Goal: Information Seeking & Learning: Learn about a topic

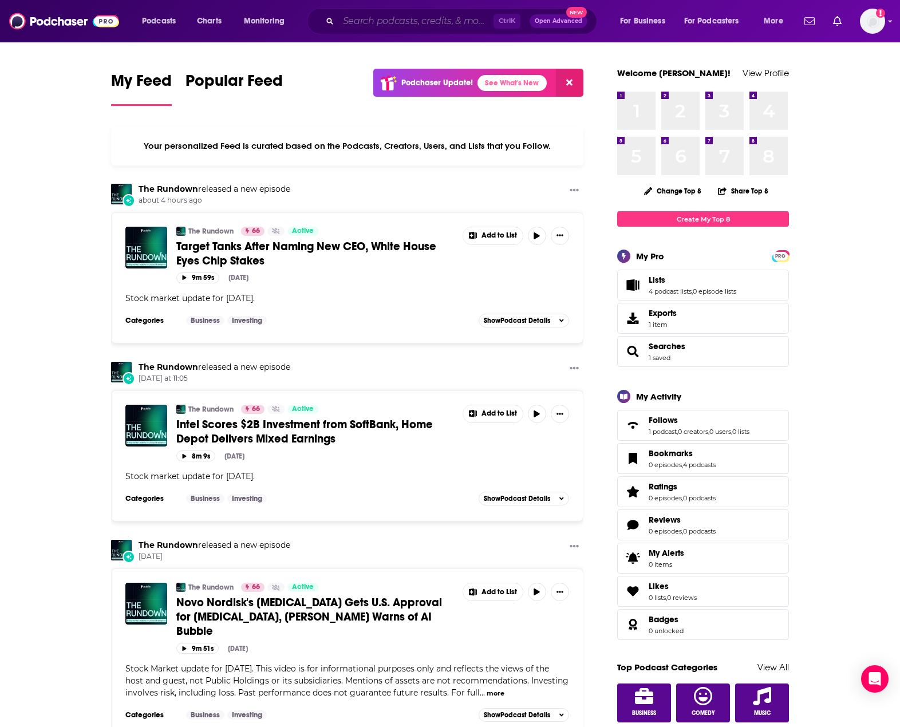
click at [379, 22] on input "Search podcasts, credits, & more..." at bounding box center [415, 21] width 155 height 18
click at [373, 14] on input "Search podcasts, credits, & more..." at bounding box center [415, 21] width 155 height 18
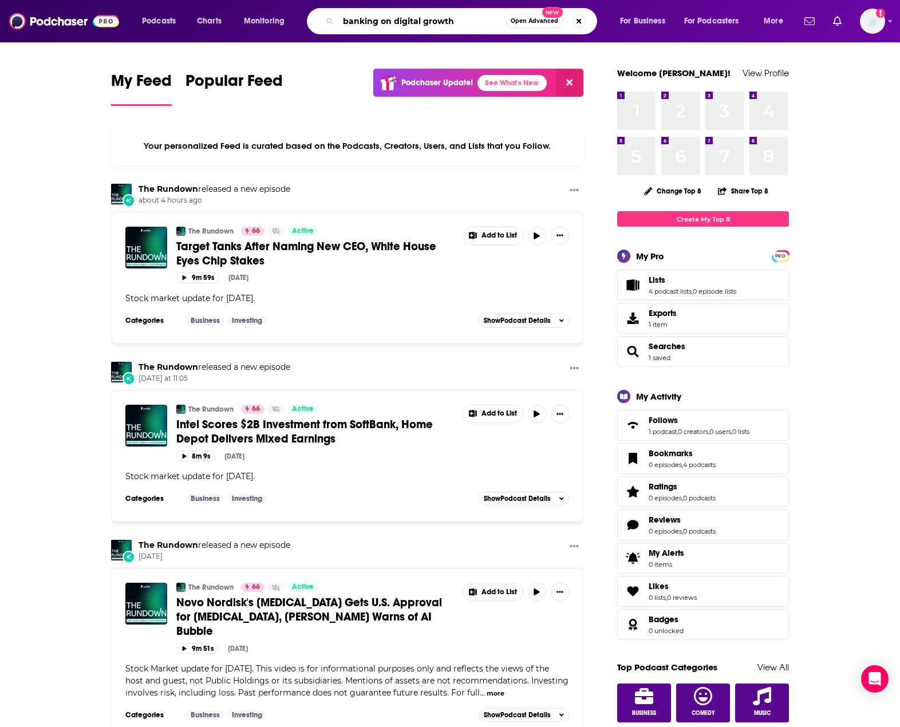
type input "banking on digital growth"
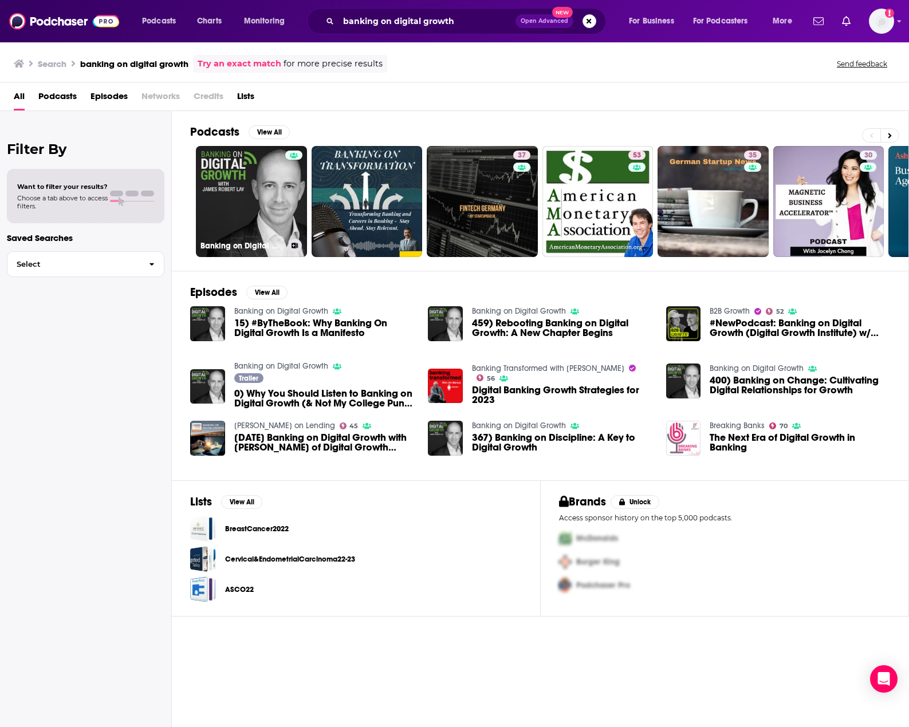
click at [233, 199] on link "Banking on Digital Growth" at bounding box center [251, 201] width 111 height 111
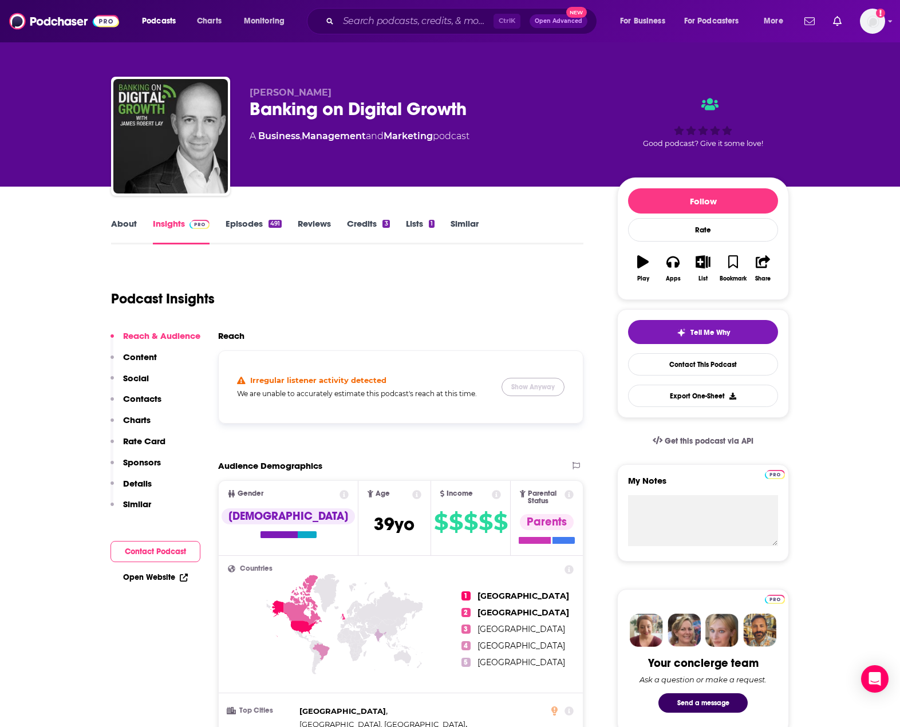
click at [537, 389] on button "Show Anyway" at bounding box center [533, 387] width 63 height 18
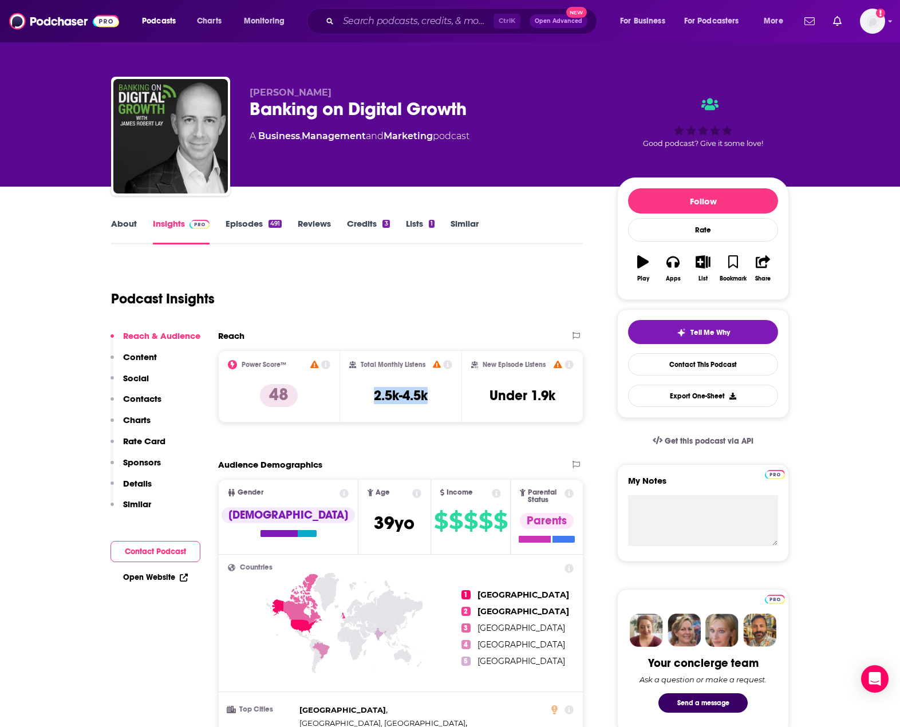
drag, startPoint x: 430, startPoint y: 395, endPoint x: 370, endPoint y: 399, distance: 59.7
click at [370, 399] on div "Total Monthly Listens 2.5k-4.5k" at bounding box center [401, 386] width 104 height 53
copy h3 "2.5k-4.5k"
click at [436, 394] on div "Total Monthly Listens 2.5k-4.5k" at bounding box center [401, 386] width 104 height 53
drag, startPoint x: 436, startPoint y: 394, endPoint x: 374, endPoint y: 392, distance: 62.5
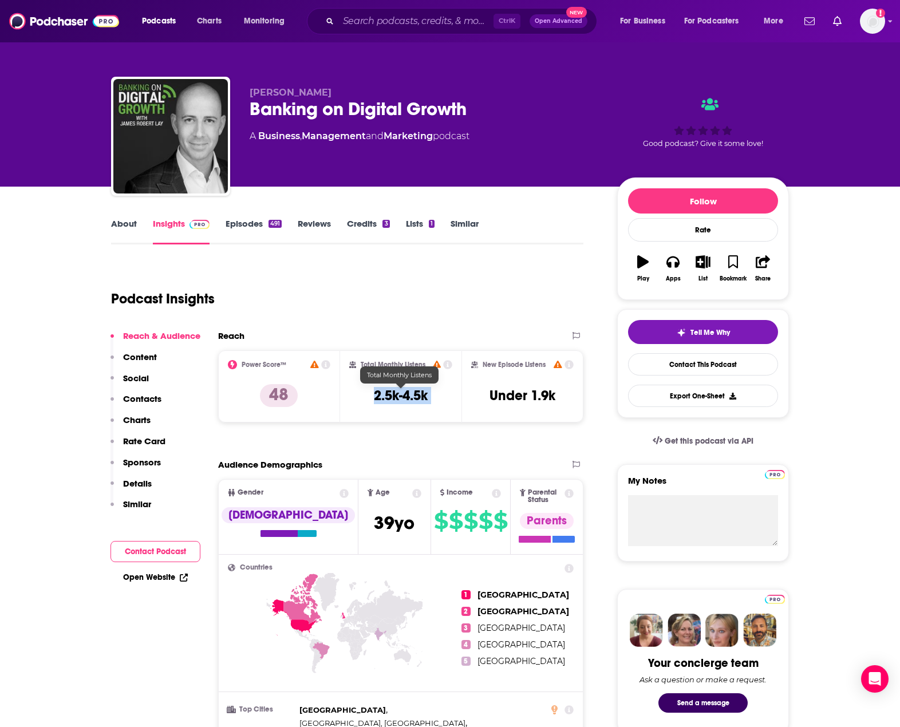
click at [374, 392] on div "Total Monthly Listens 2.5k-4.5k" at bounding box center [401, 386] width 104 height 53
drag, startPoint x: 555, startPoint y: 392, endPoint x: 490, endPoint y: 391, distance: 65.3
click at [490, 391] on h3 "Under 1.9k" at bounding box center [523, 395] width 66 height 17
copy h3 "Under 1.9k"
click at [434, 22] on input "Search podcasts, credits, & more..." at bounding box center [415, 21] width 155 height 18
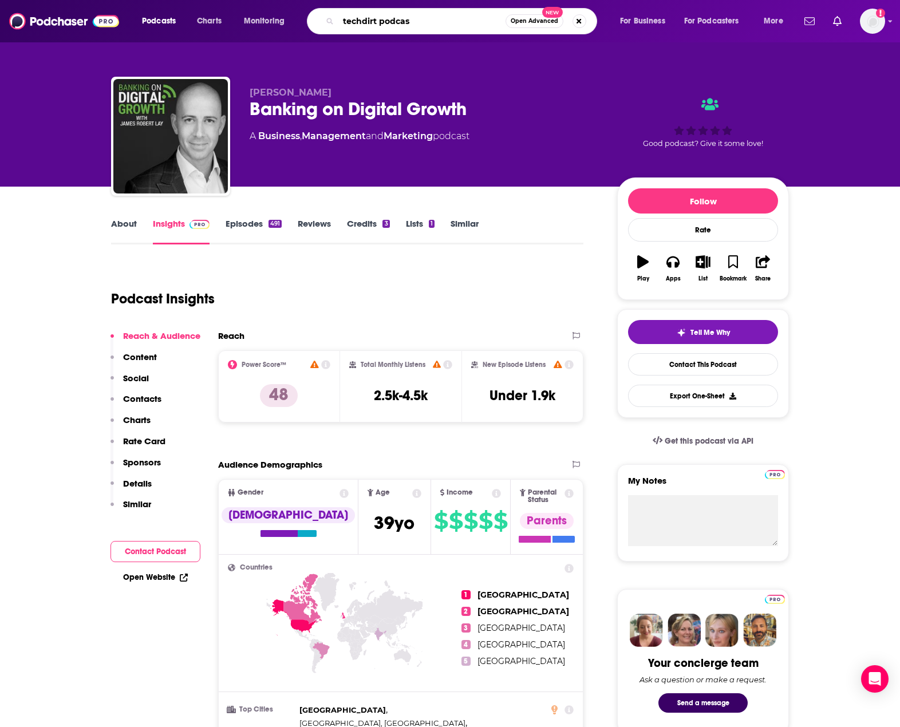
type input "techdirt podcast"
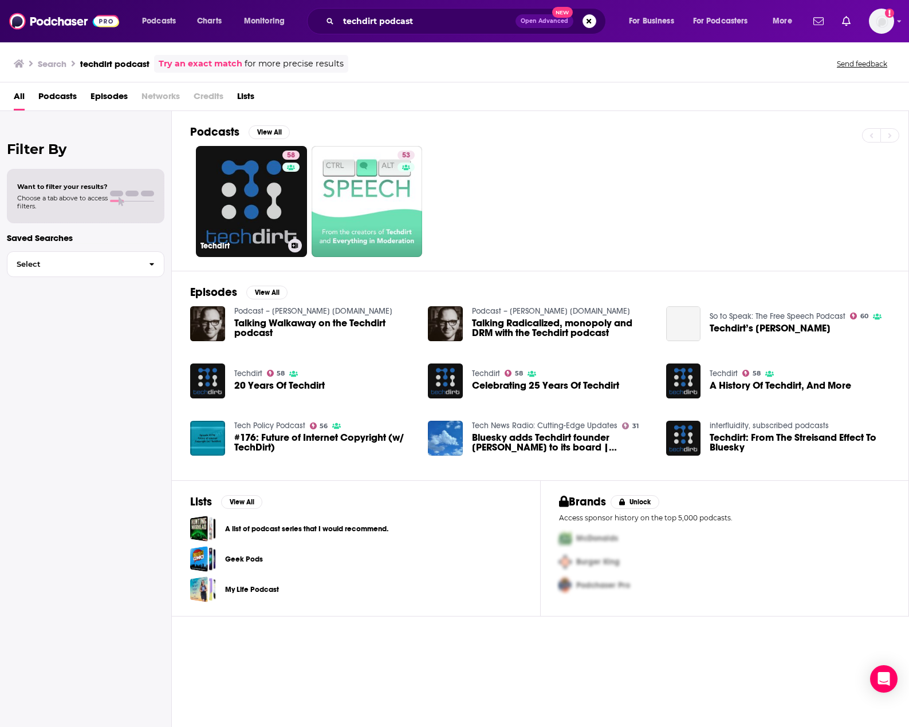
click at [249, 211] on link "58 Techdirt" at bounding box center [251, 201] width 111 height 111
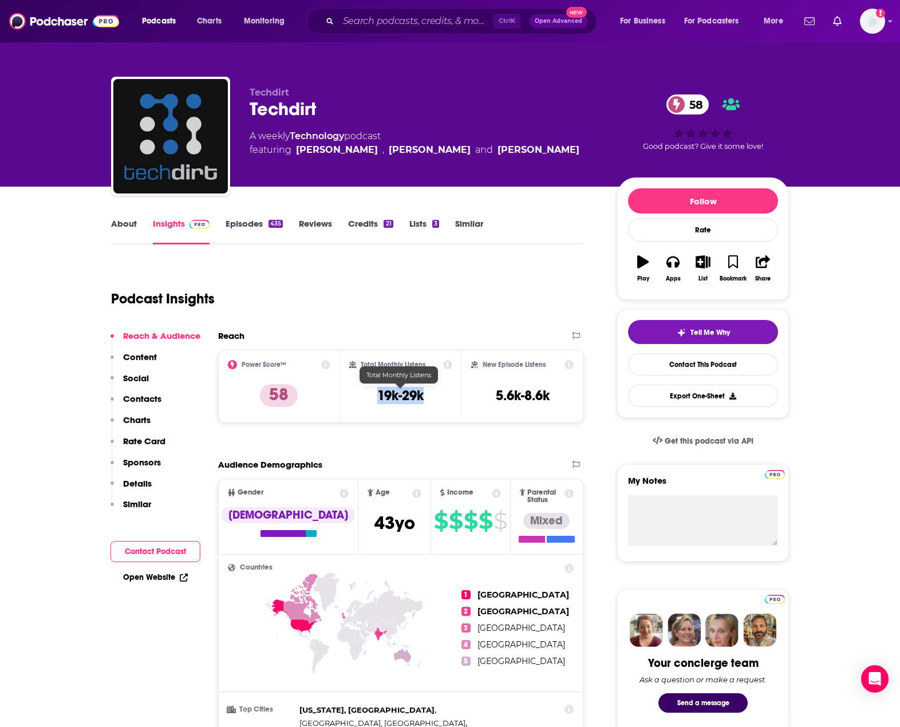
drag, startPoint x: 423, startPoint y: 393, endPoint x: 378, endPoint y: 392, distance: 44.7
click at [378, 392] on h3 "19k-29k" at bounding box center [400, 395] width 46 height 17
drag, startPoint x: 550, startPoint y: 396, endPoint x: 483, endPoint y: 393, distance: 67.6
click at [483, 393] on div "New Episode Listens 5.6k-8.6k" at bounding box center [522, 386] width 102 height 53
copy h3 "5.6k-8.6k"
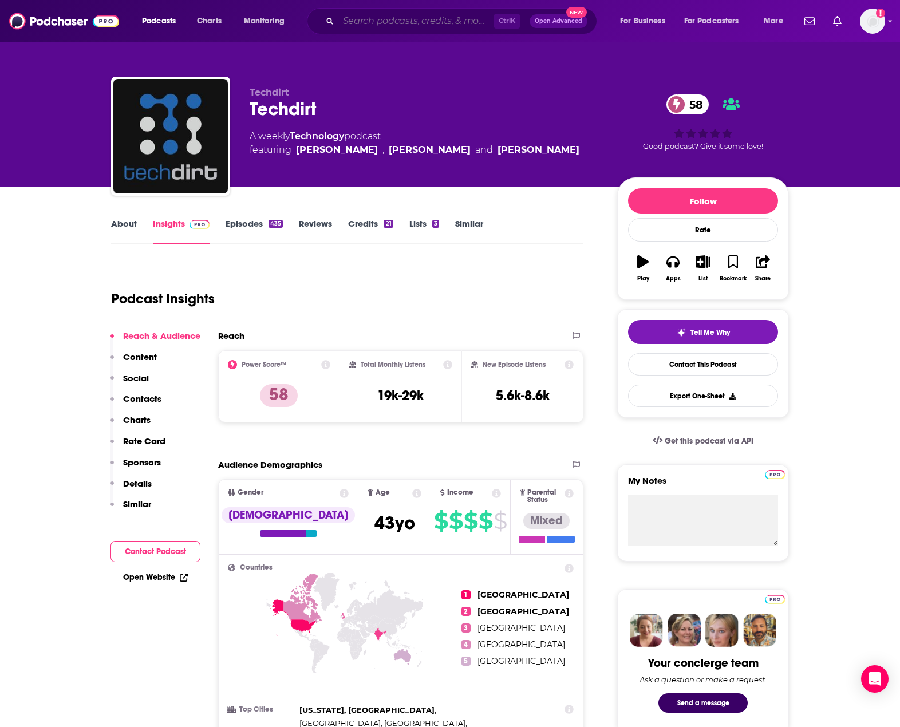
click at [419, 16] on input "Search podcasts, credits, & more..." at bounding box center [415, 21] width 155 height 18
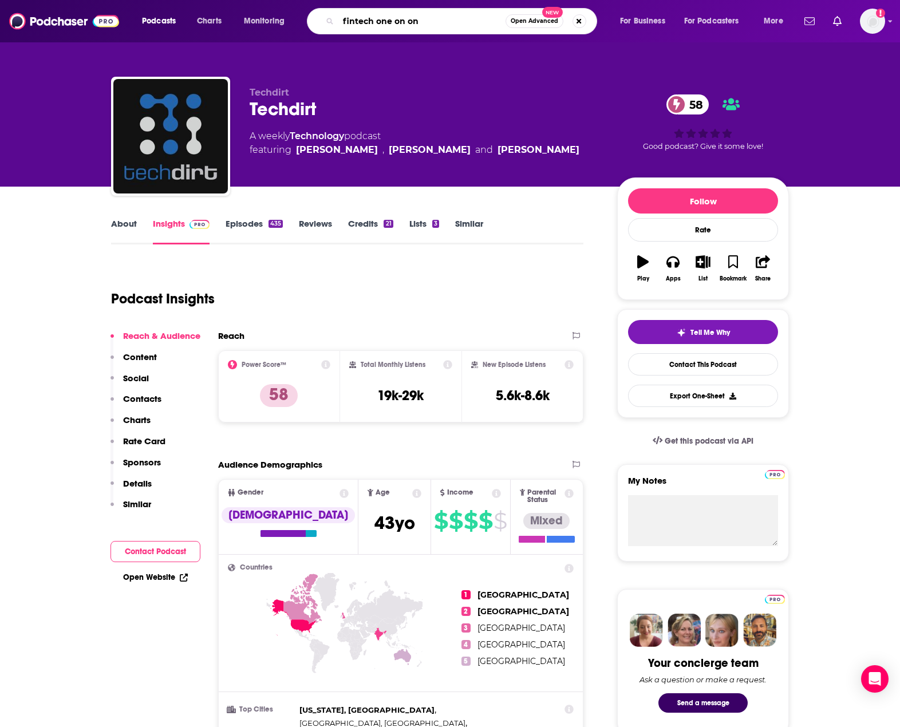
type input "fintech one on one"
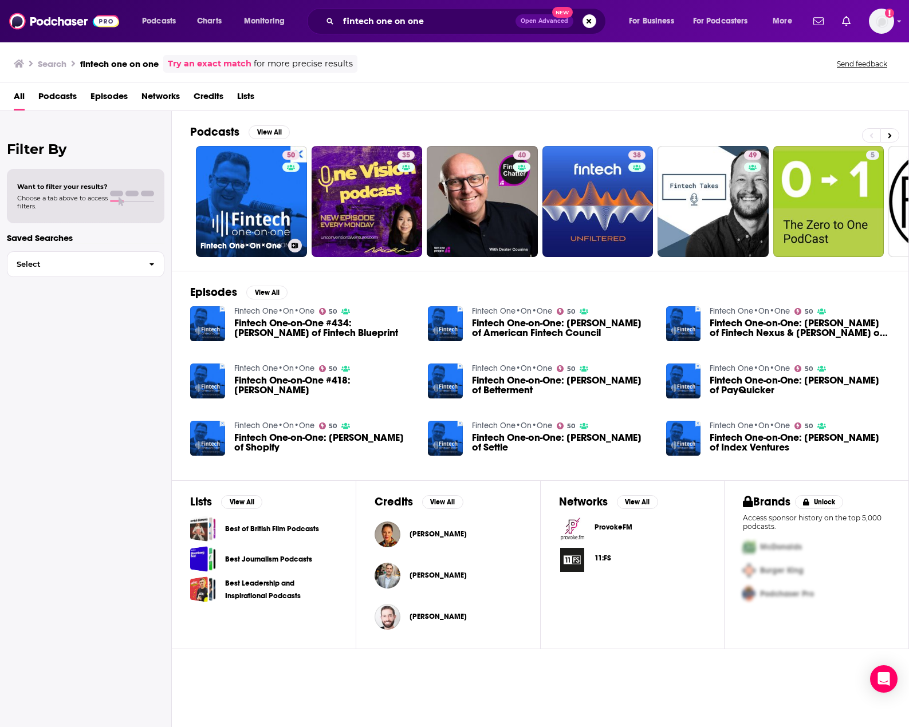
click at [226, 210] on link "50 Fintech One•On•One" at bounding box center [251, 201] width 111 height 111
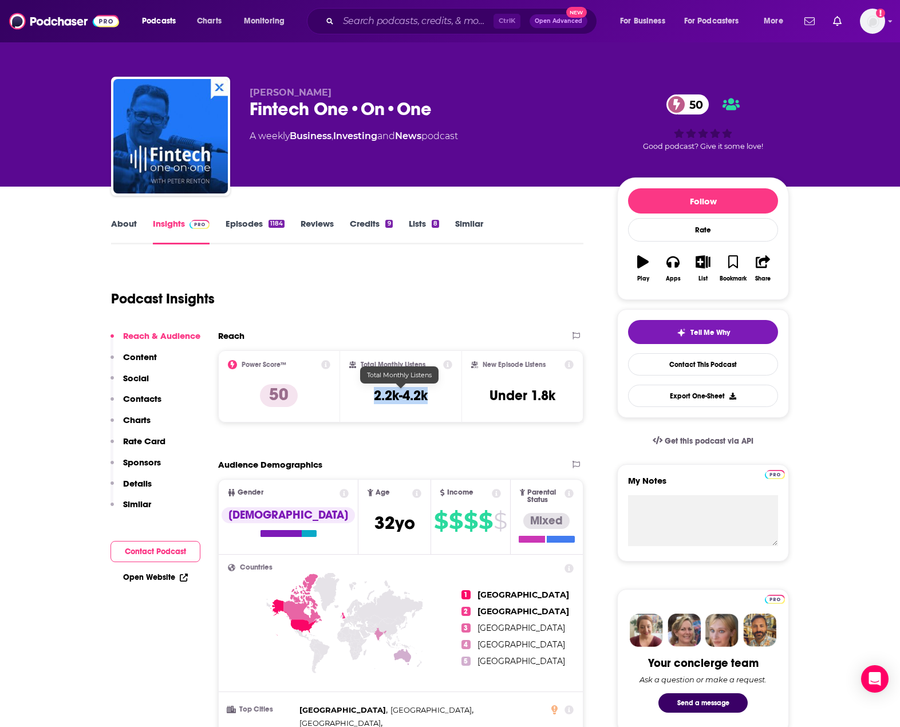
drag, startPoint x: 427, startPoint y: 393, endPoint x: 376, endPoint y: 399, distance: 51.9
click at [376, 399] on h3 "2.2k-4.2k" at bounding box center [401, 395] width 54 height 17
copy h3 "2.2k-4.2k"
drag, startPoint x: 558, startPoint y: 392, endPoint x: 490, endPoint y: 393, distance: 68.2
click at [490, 393] on div "New Episode Listens Under 1.8k" at bounding box center [522, 386] width 102 height 53
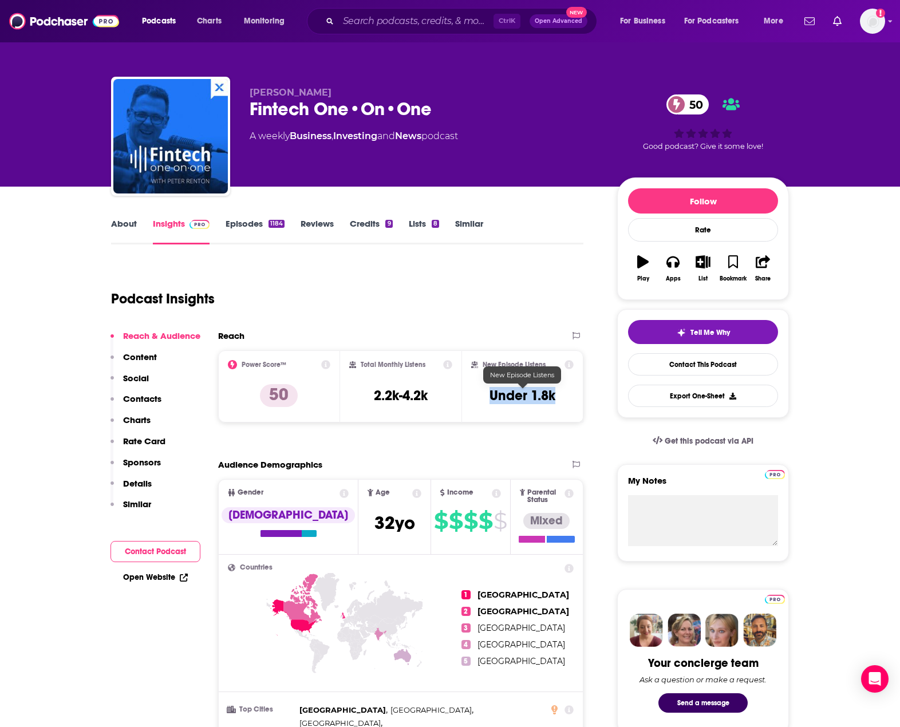
copy h3 "Under 1.8k"
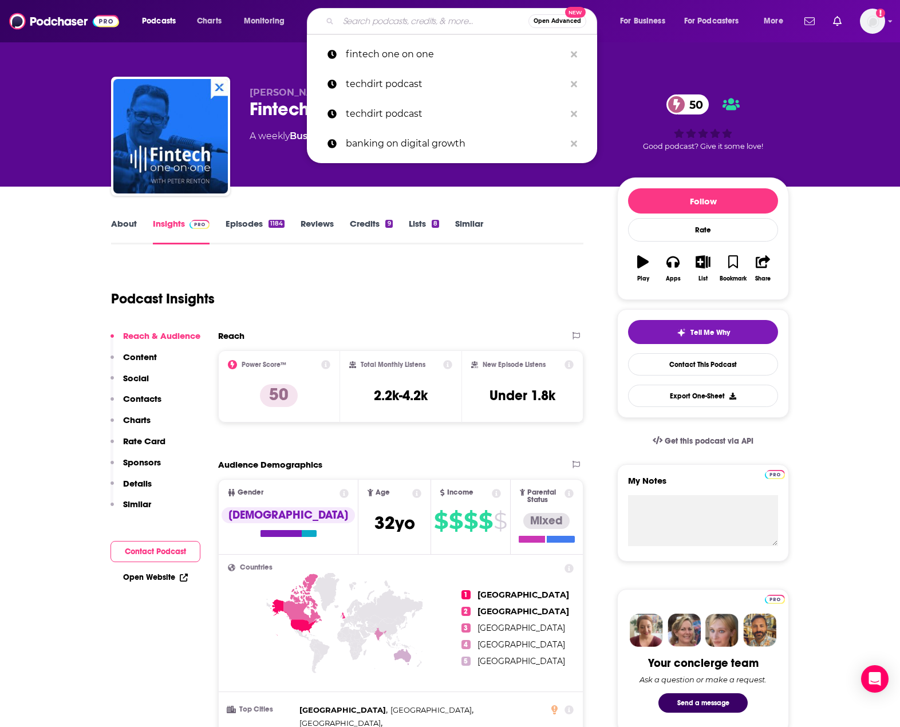
click at [357, 14] on input "Search podcasts, credits, & more..." at bounding box center [433, 21] width 190 height 18
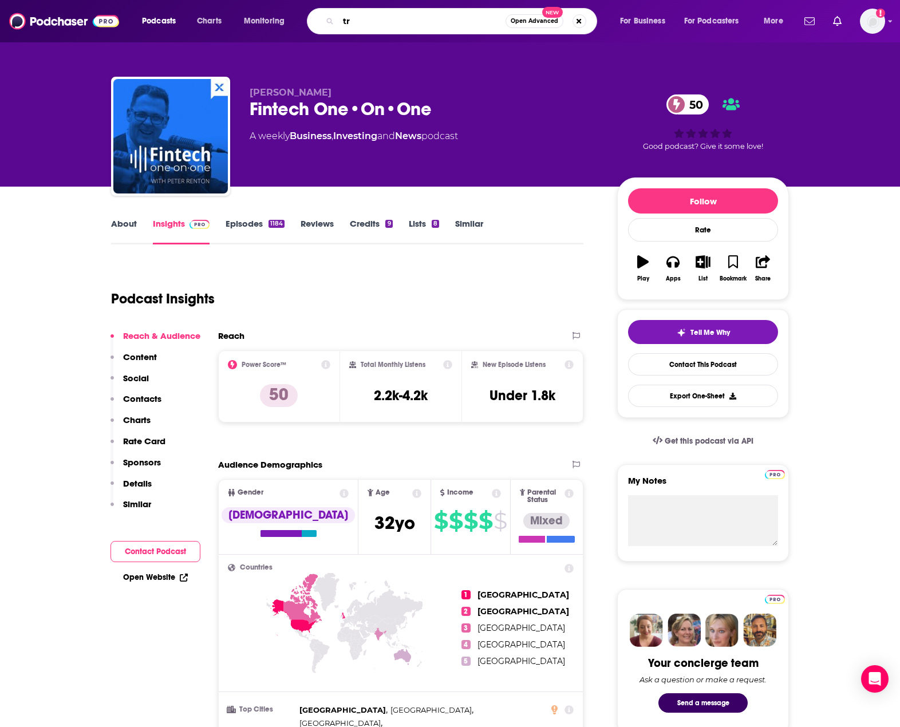
type input "t"
type input "rebank"
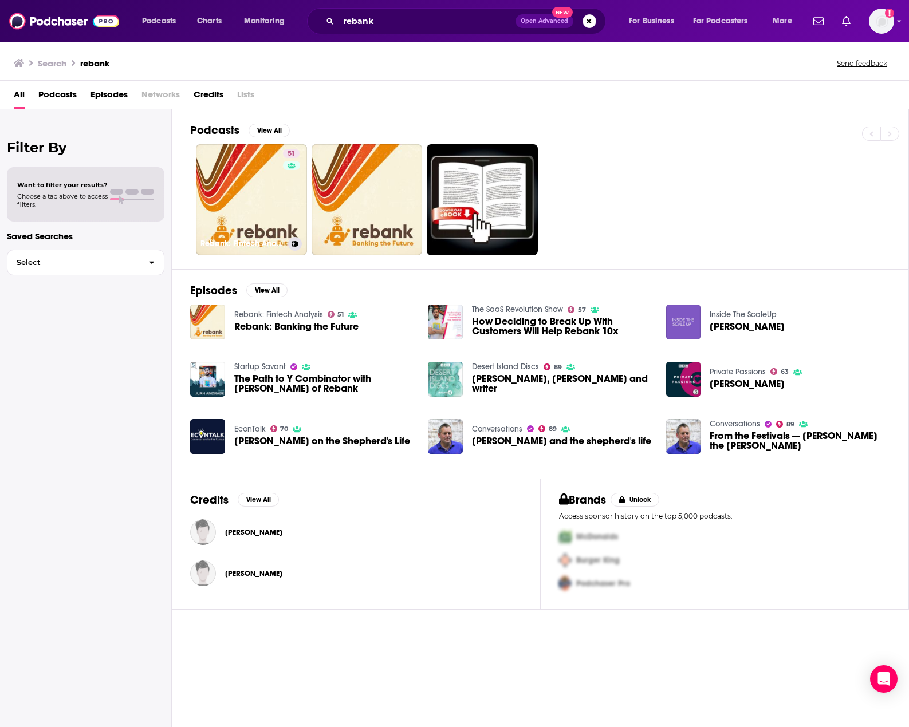
click at [235, 213] on link "51 Rebank: Fintech Analysis" at bounding box center [251, 199] width 111 height 111
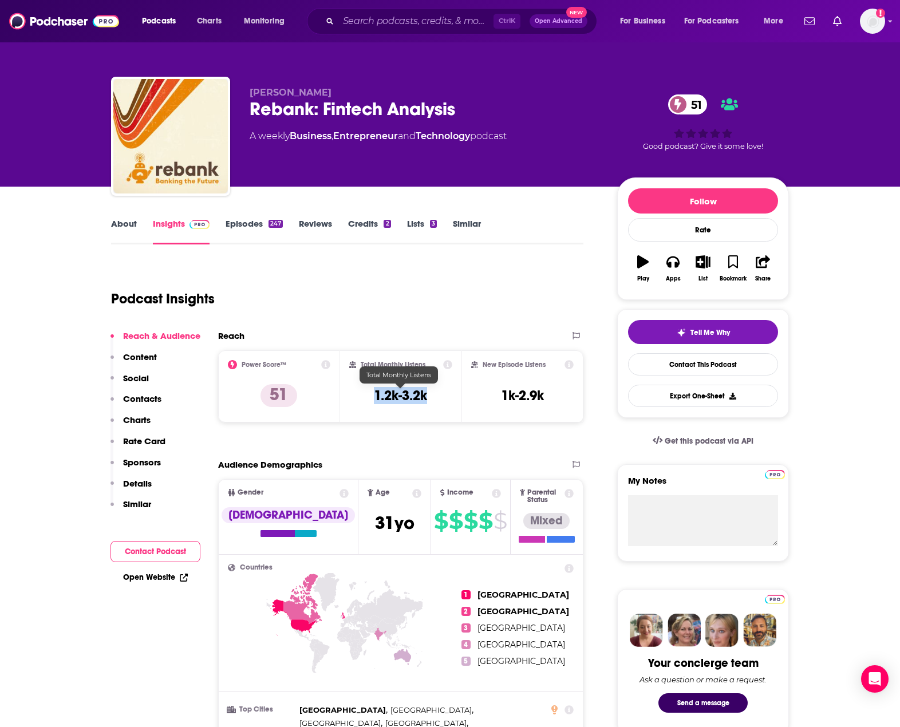
drag, startPoint x: 429, startPoint y: 399, endPoint x: 373, endPoint y: 400, distance: 56.1
click at [373, 400] on div "Total Monthly Listens 1.2k-3.2k" at bounding box center [401, 386] width 104 height 53
copy h3 "1.2k-3.2k"
drag, startPoint x: 543, startPoint y: 396, endPoint x: 499, endPoint y: 395, distance: 43.6
click at [499, 395] on div "New Episode Listens 1k-2.9k" at bounding box center [522, 386] width 102 height 53
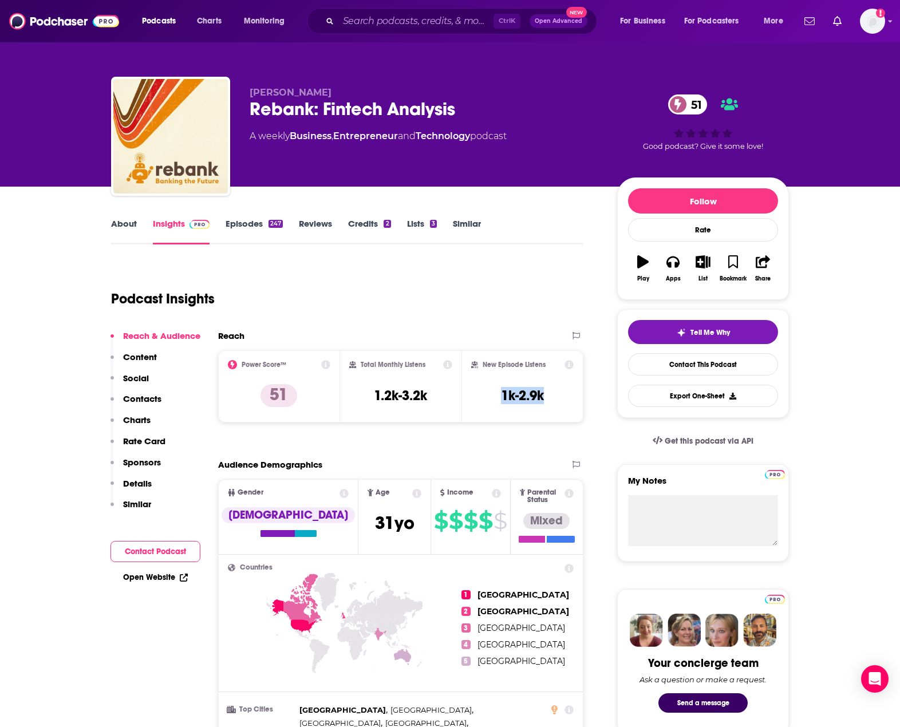
copy h3 "1k-2.9k"
click at [366, 28] on input "Search podcasts, credits, & more..." at bounding box center [415, 21] width 155 height 18
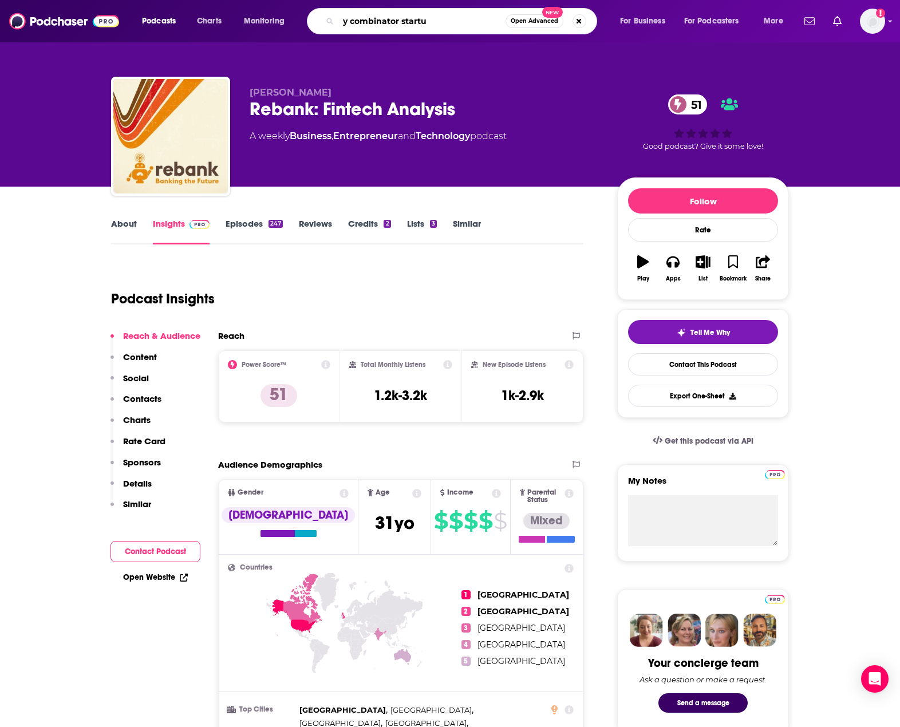
type input "y combinator startup"
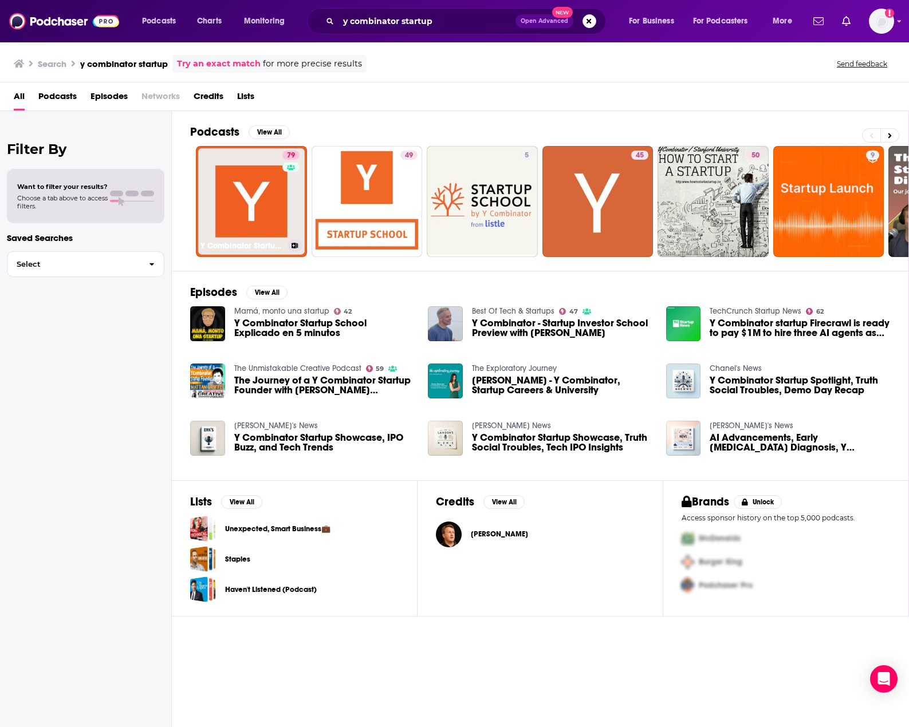
click at [228, 194] on link "79 Y Combinator Startup Podcast" at bounding box center [251, 201] width 111 height 111
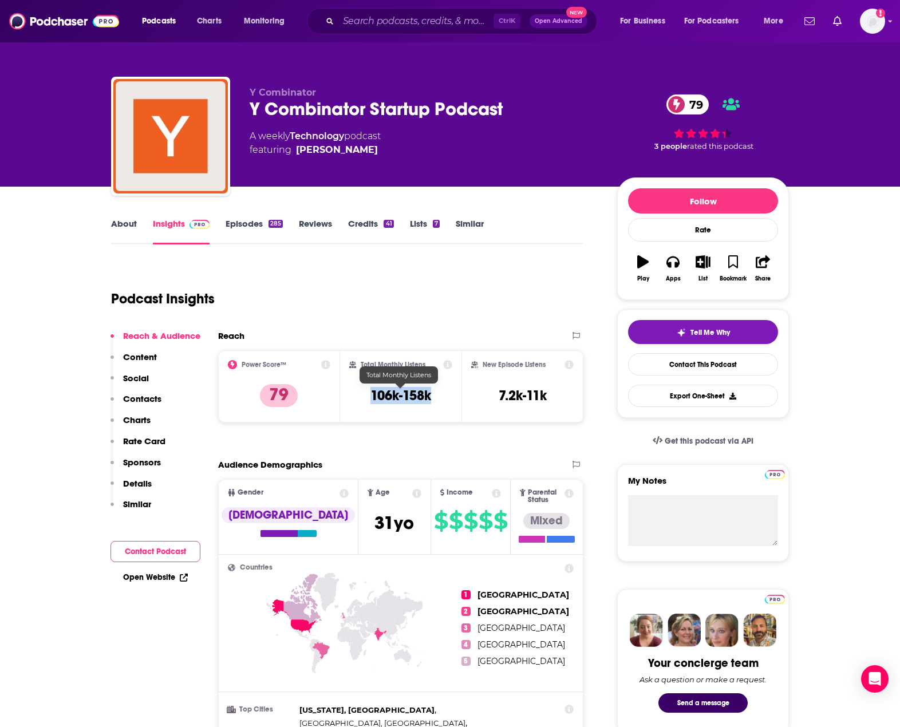
drag, startPoint x: 429, startPoint y: 392, endPoint x: 371, endPoint y: 395, distance: 58.5
click at [371, 395] on h3 "106k-158k" at bounding box center [400, 395] width 61 height 17
copy h3 "106k-158k"
drag, startPoint x: 551, startPoint y: 397, endPoint x: 498, endPoint y: 397, distance: 53.3
click at [498, 397] on div "New Episode Listens 7.2k-11k" at bounding box center [522, 386] width 102 height 53
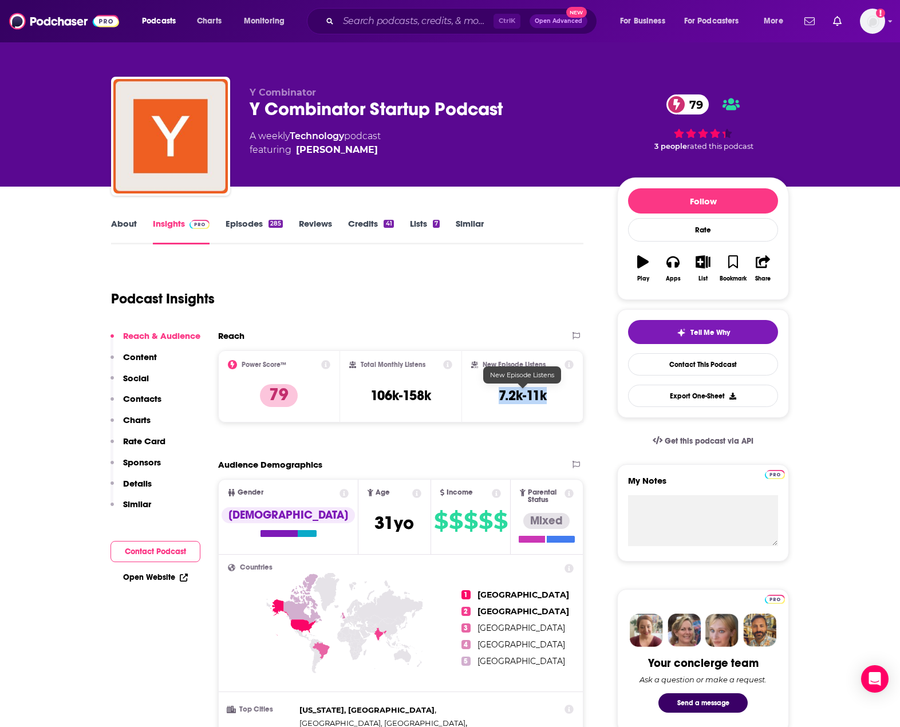
copy h3 "7.2k-11k"
click at [393, 23] on input "Search podcasts, credits, & more..." at bounding box center [415, 21] width 155 height 18
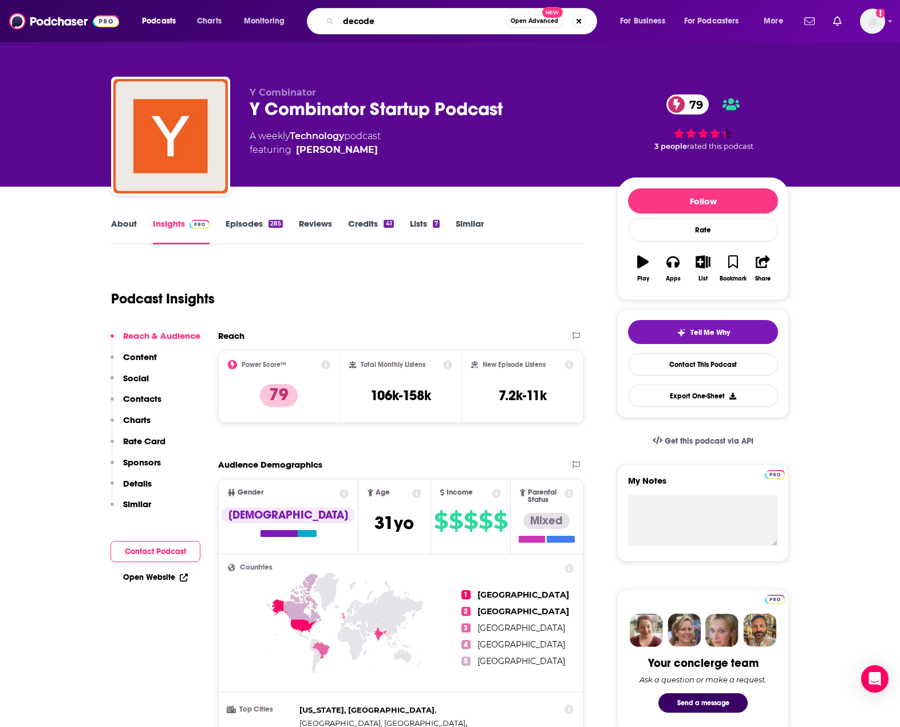
type input "decoder"
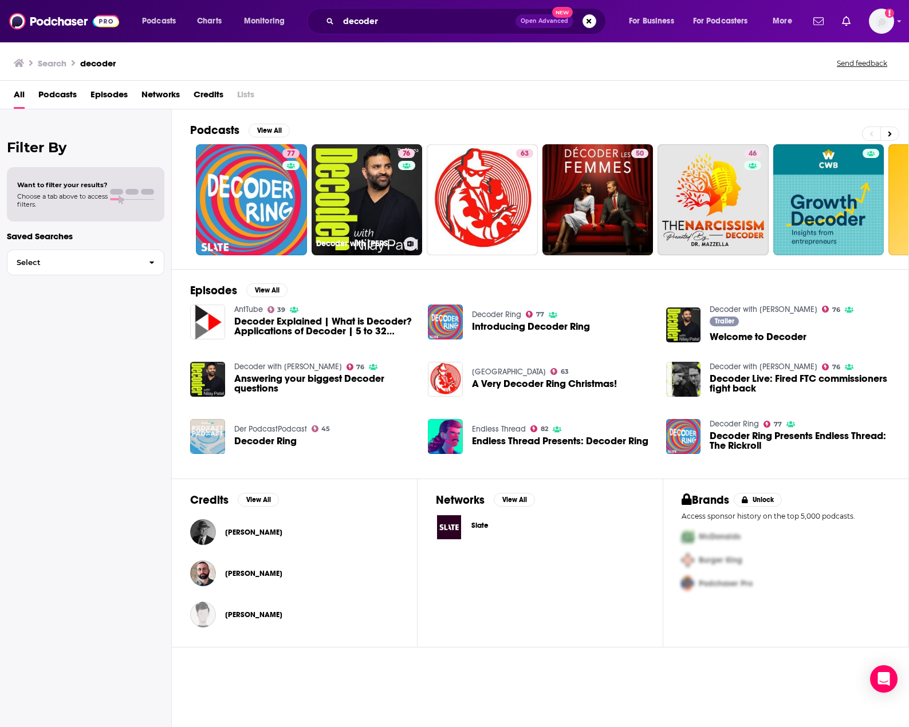
click at [364, 203] on link "76 Decoder with [PERSON_NAME]" at bounding box center [367, 199] width 111 height 111
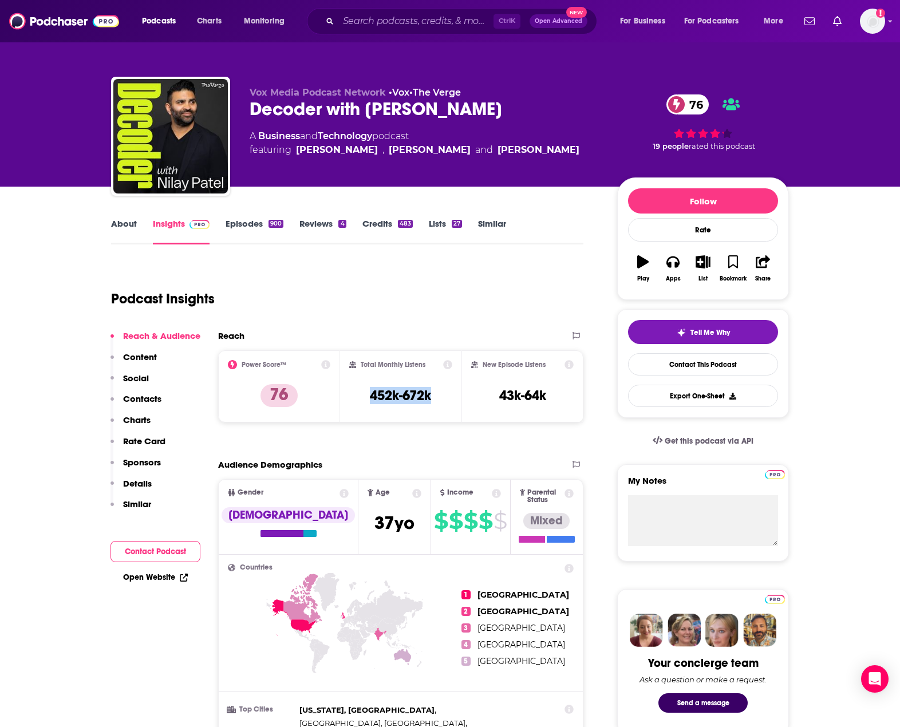
drag, startPoint x: 433, startPoint y: 395, endPoint x: 364, endPoint y: 396, distance: 69.3
click at [364, 396] on div "Total Monthly Listens 452k-672k" at bounding box center [401, 386] width 104 height 53
copy h3 "452k-672k"
drag, startPoint x: 549, startPoint y: 395, endPoint x: 488, endPoint y: 395, distance: 60.7
click at [488, 395] on div "New Episode Listens 43k-64k" at bounding box center [522, 386] width 102 height 53
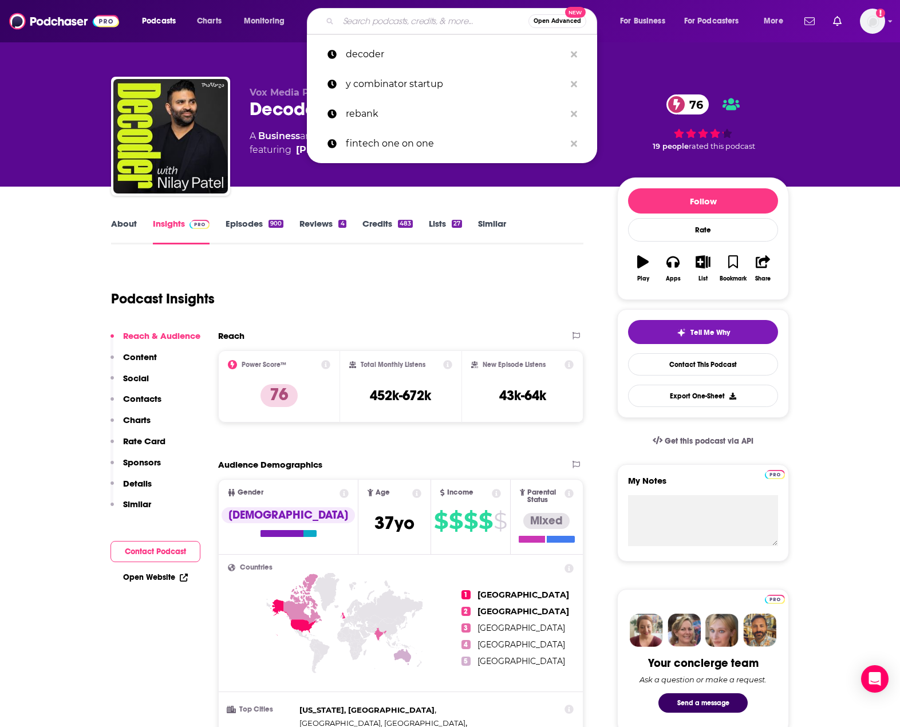
click at [364, 12] on input "Search podcasts, credits, & more..." at bounding box center [433, 21] width 190 height 18
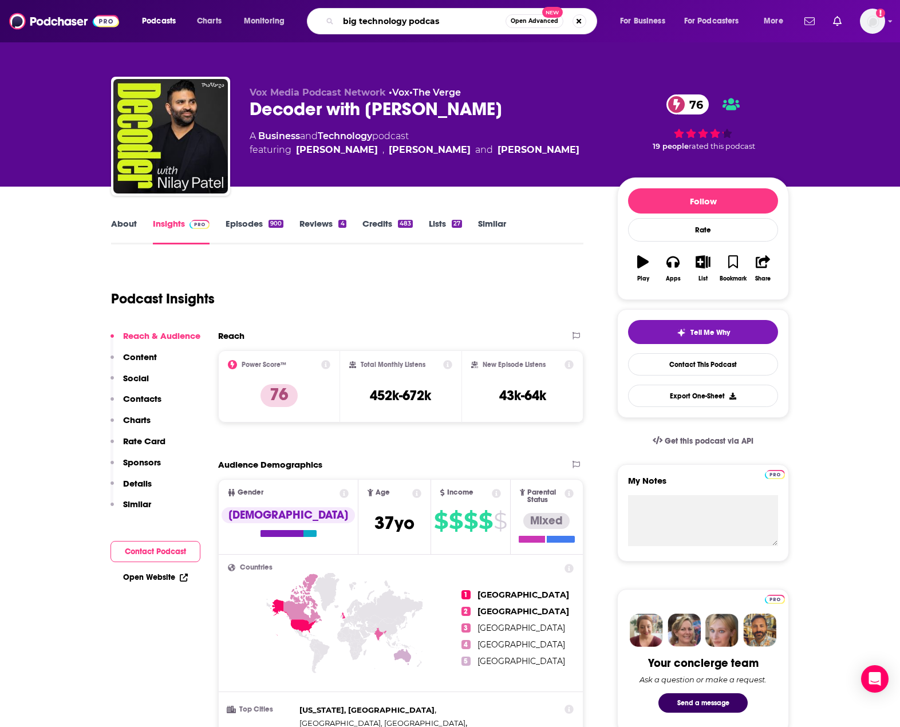
type input "big technology podcast"
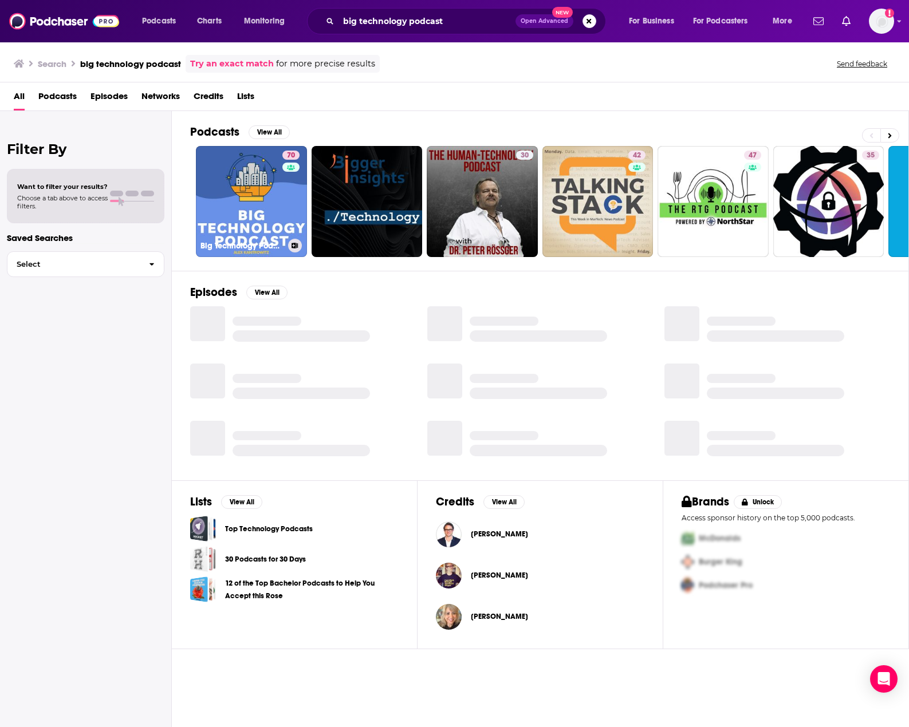
click at [218, 198] on link "70 Big Technology Podcast" at bounding box center [251, 201] width 111 height 111
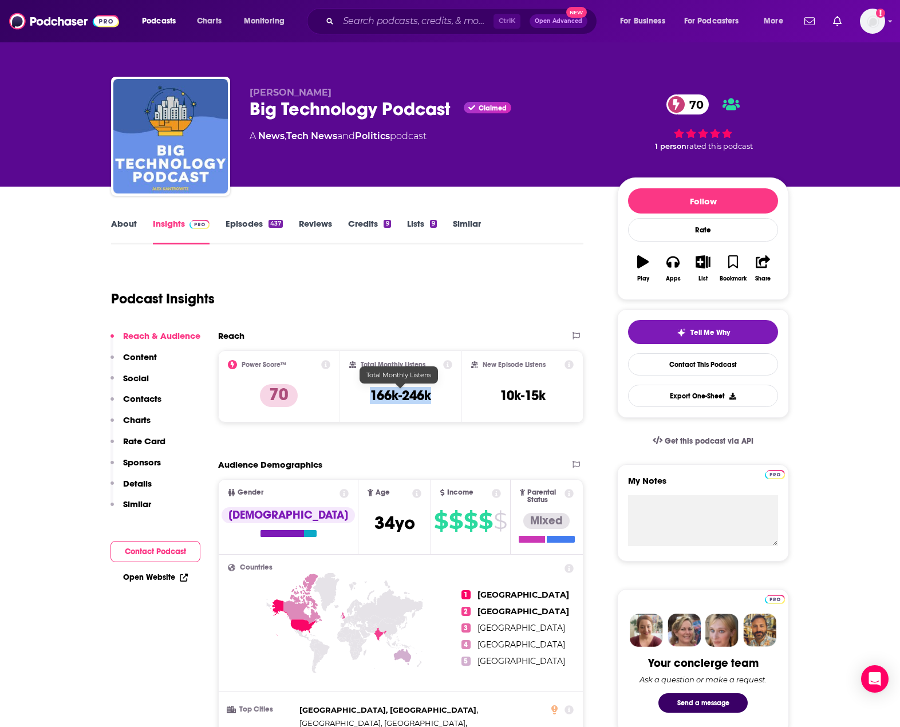
drag, startPoint x: 445, startPoint y: 388, endPoint x: 370, endPoint y: 397, distance: 75.6
click at [370, 397] on div "Total Monthly Listens 166k-246k" at bounding box center [401, 386] width 104 height 53
drag, startPoint x: 543, startPoint y: 393, endPoint x: 499, endPoint y: 396, distance: 43.7
click at [500, 396] on h3 "10k-15k" at bounding box center [523, 395] width 46 height 17
click at [395, 26] on input "Search podcasts, credits, & more..." at bounding box center [415, 21] width 155 height 18
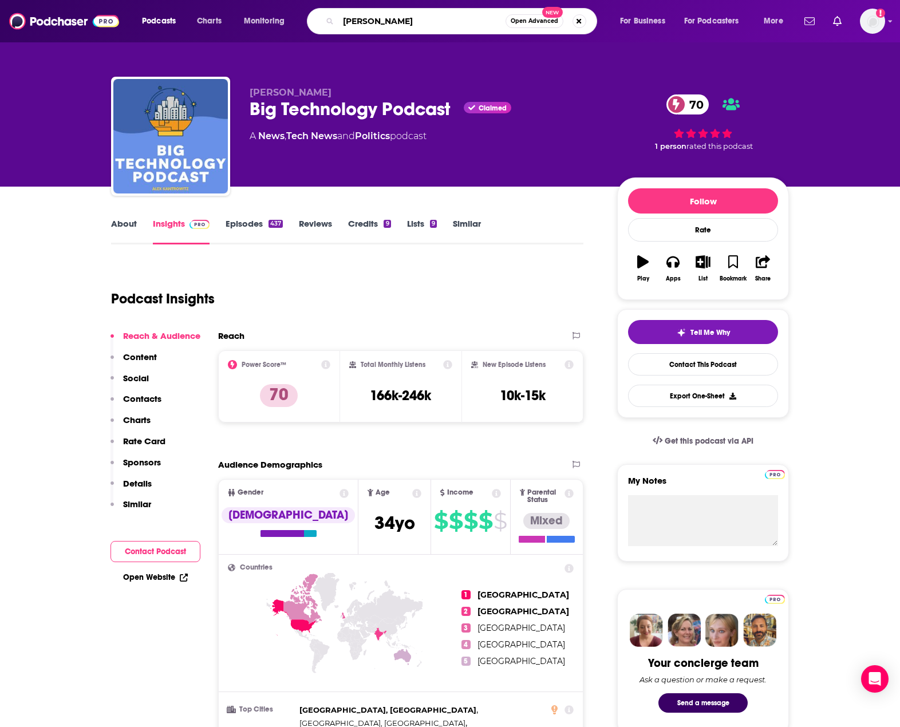
type input "[PERSON_NAME]"
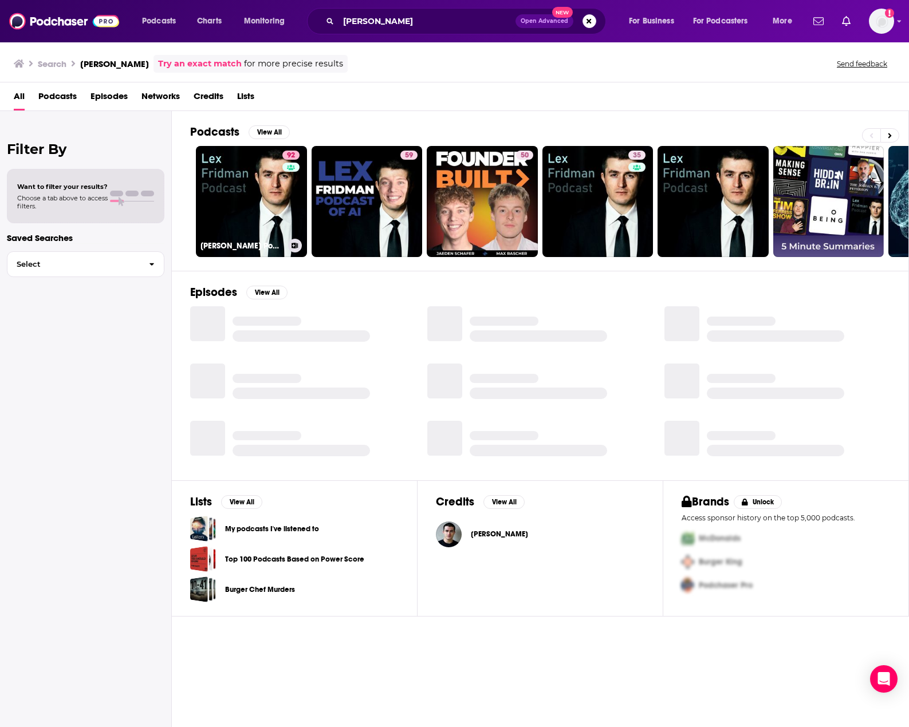
click at [235, 209] on link "92 [PERSON_NAME] Podcast" at bounding box center [251, 201] width 111 height 111
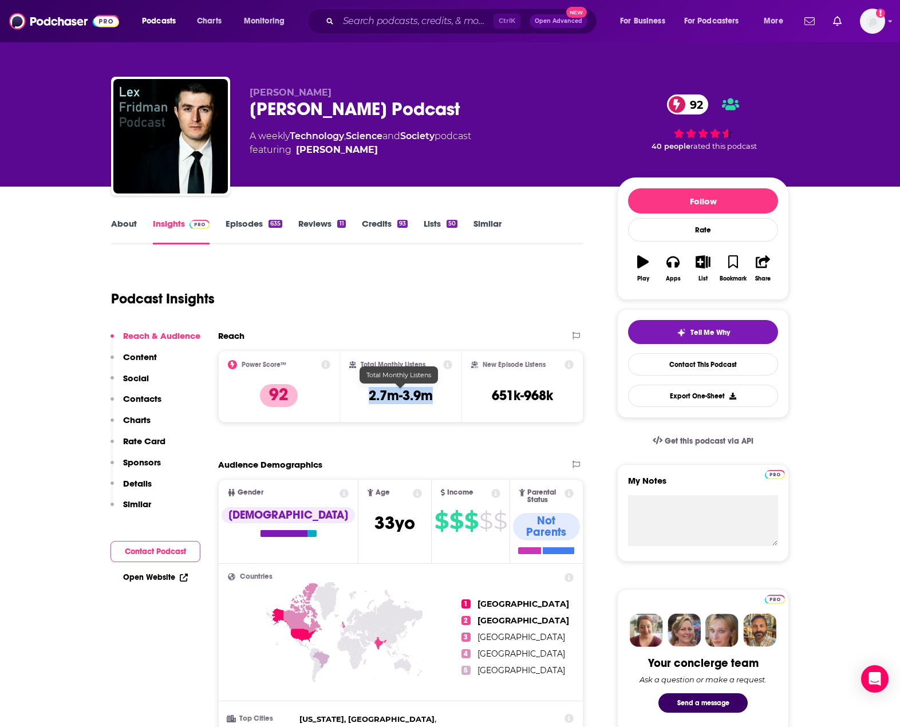
drag, startPoint x: 432, startPoint y: 393, endPoint x: 362, endPoint y: 395, distance: 69.9
click at [362, 395] on div "Total Monthly Listens 2.7m-3.9m" at bounding box center [401, 386] width 104 height 53
drag, startPoint x: 539, startPoint y: 394, endPoint x: 457, endPoint y: 392, distance: 82.5
click at [457, 392] on div "Power Score™ 92 Total Monthly Listens 2.7m-3.9m New Episode Listens 651k-968k" at bounding box center [400, 386] width 365 height 72
click at [509, 396] on h3 "651k-968k" at bounding box center [522, 395] width 61 height 17
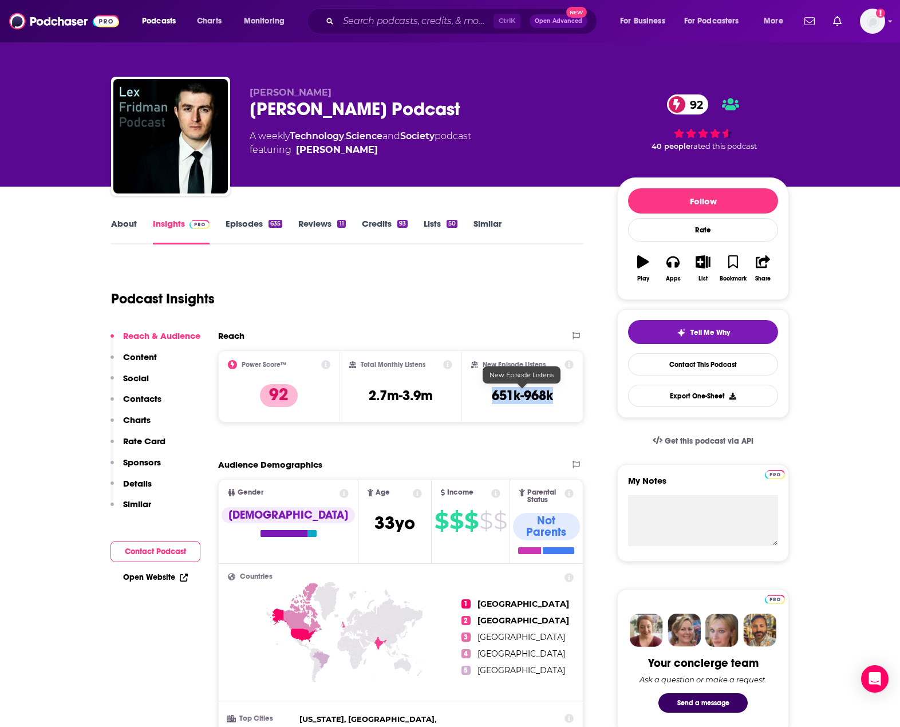
drag, startPoint x: 554, startPoint y: 392, endPoint x: 479, endPoint y: 395, distance: 75.0
click at [479, 395] on div "New Episode Listens 651k-968k" at bounding box center [522, 386] width 102 height 53
click at [334, 19] on div "Ctrl K Open Advanced New" at bounding box center [452, 21] width 290 height 26
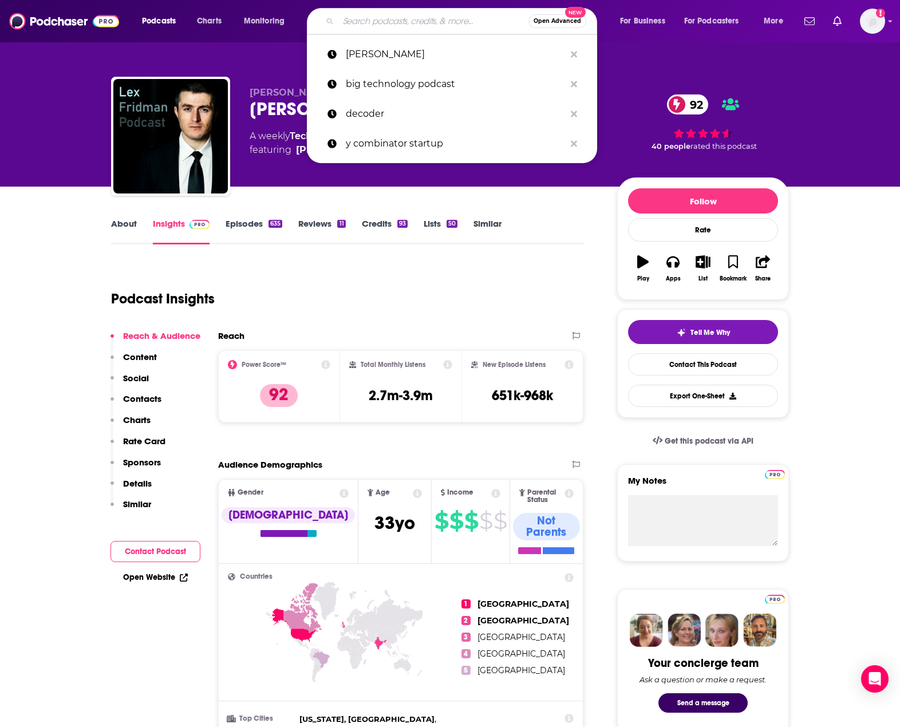
click at [352, 27] on input "Search podcasts, credits, & more..." at bounding box center [433, 21] width 190 height 18
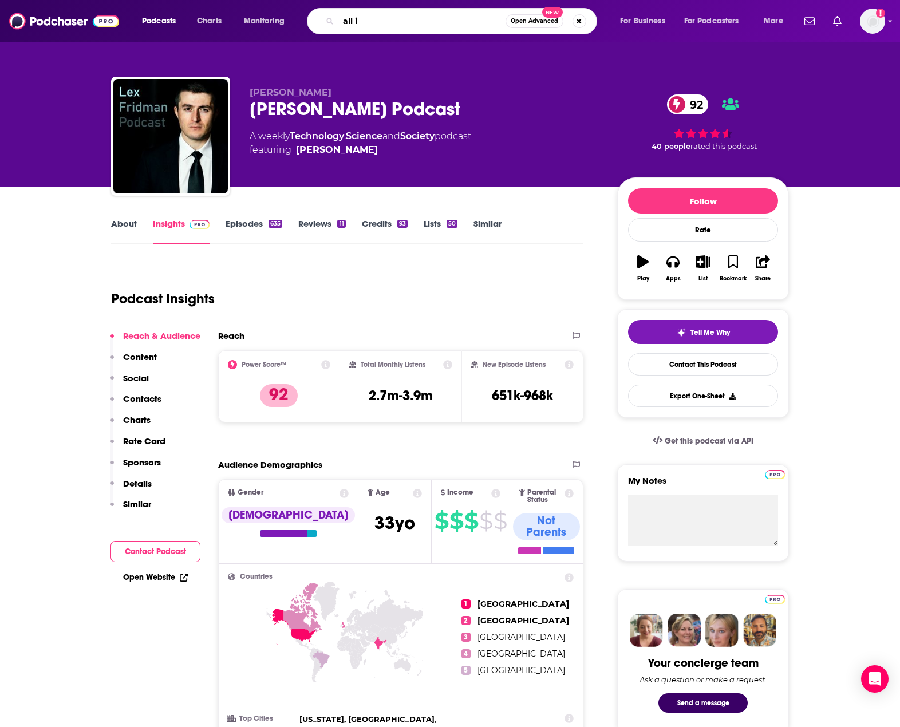
type input "all in"
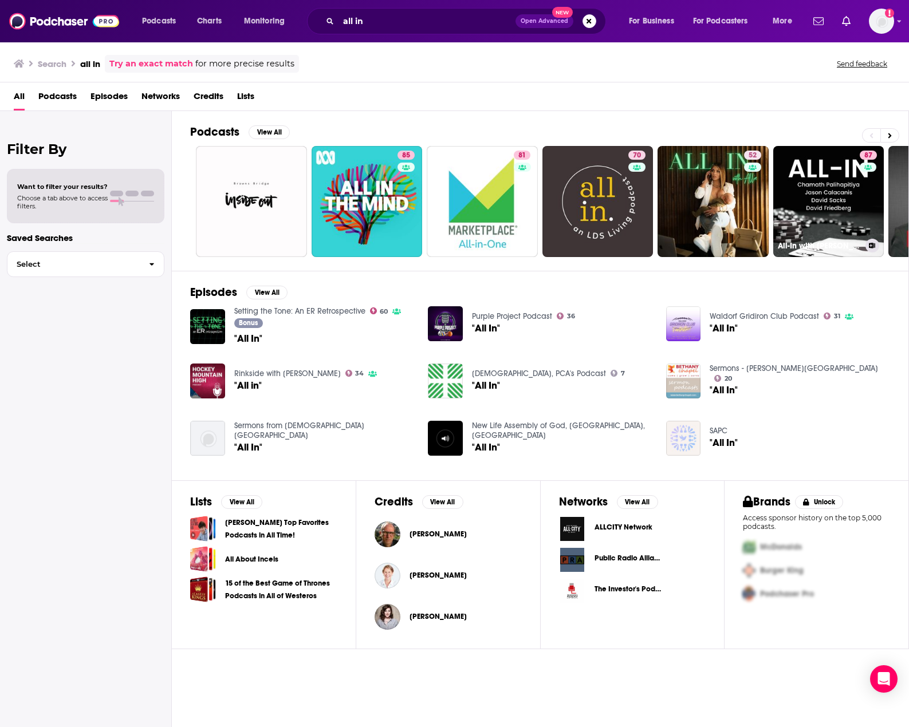
click at [786, 223] on link "87 All-In with [PERSON_NAME], [PERSON_NAME] & [PERSON_NAME]" at bounding box center [828, 201] width 111 height 111
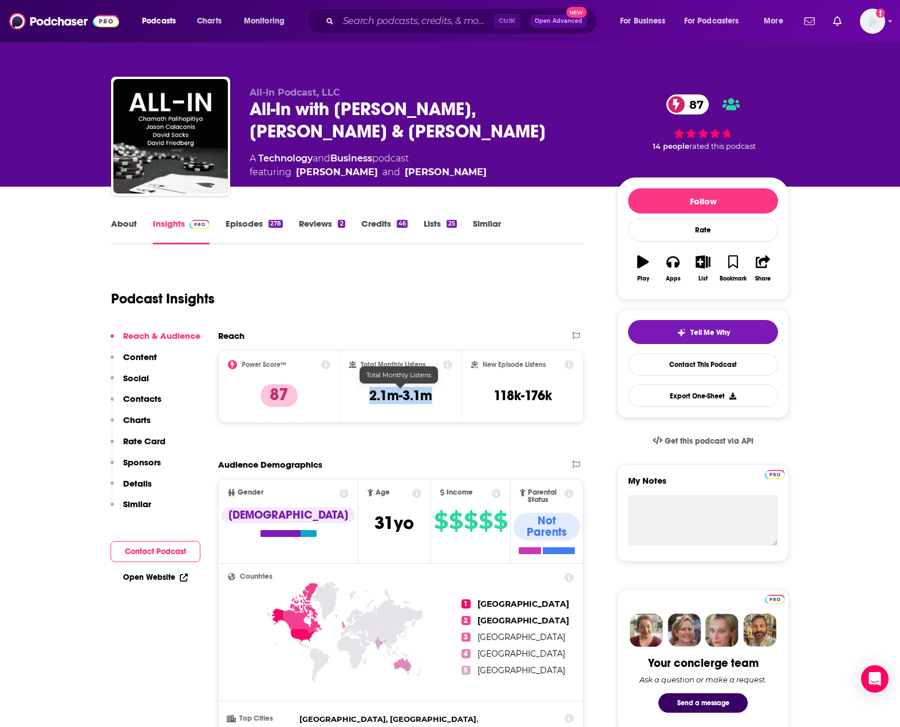
drag, startPoint x: 433, startPoint y: 395, endPoint x: 365, endPoint y: 397, distance: 68.2
click at [365, 397] on div "Total Monthly Listens 2.1m-3.1m" at bounding box center [401, 386] width 104 height 53
drag, startPoint x: 555, startPoint y: 393, endPoint x: 491, endPoint y: 392, distance: 64.1
click at [491, 392] on div "New Episode Listens 118k-176k" at bounding box center [522, 386] width 102 height 53
click at [354, 20] on input "Search podcasts, credits, & more..." at bounding box center [415, 21] width 155 height 18
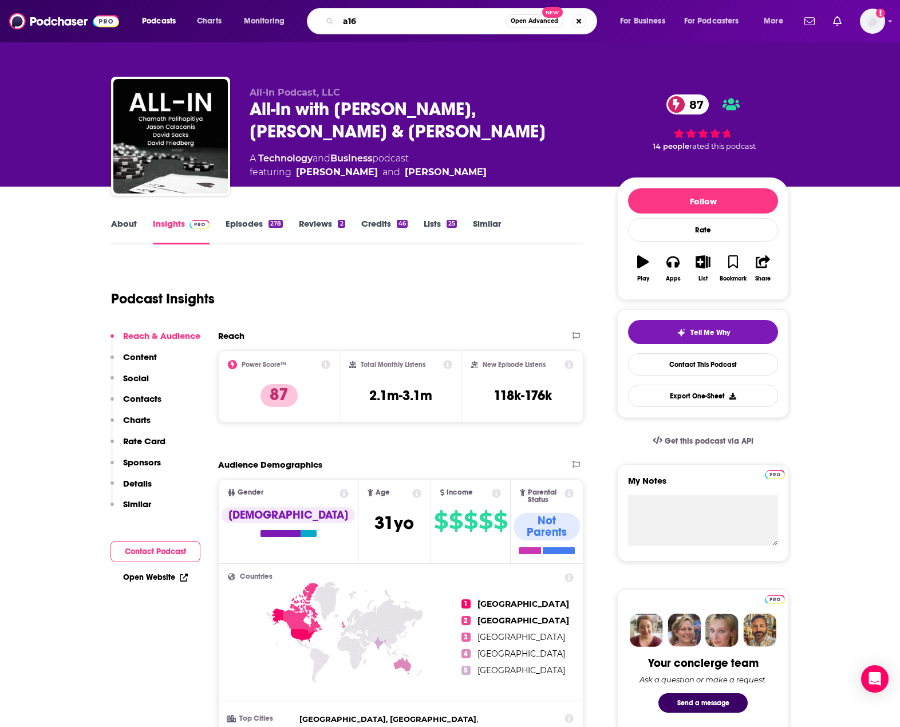
type input "a16z"
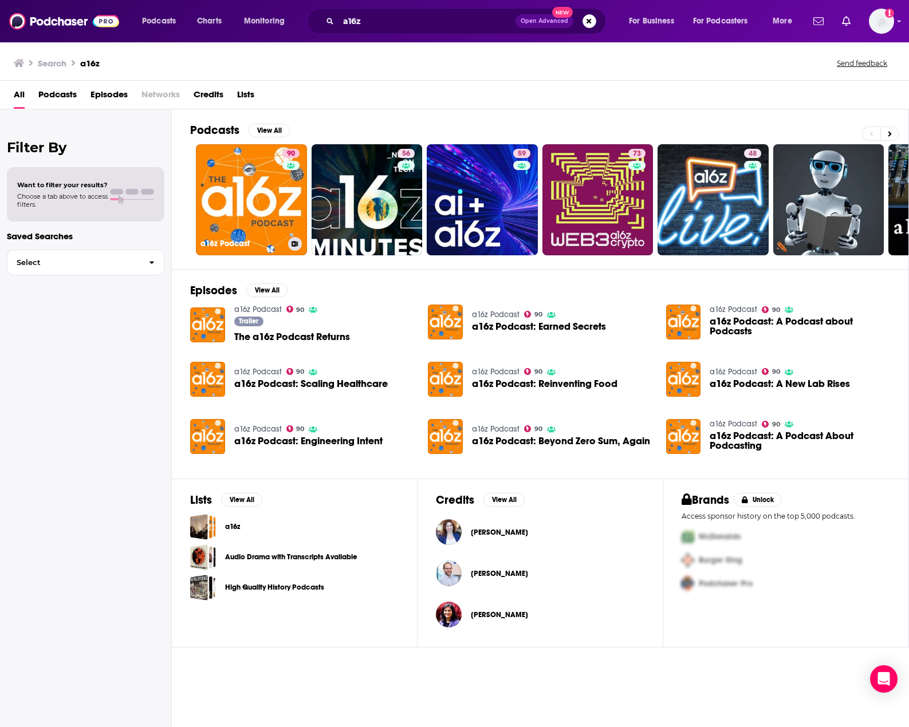
click at [258, 227] on link "90 a16z Podcast" at bounding box center [251, 199] width 111 height 111
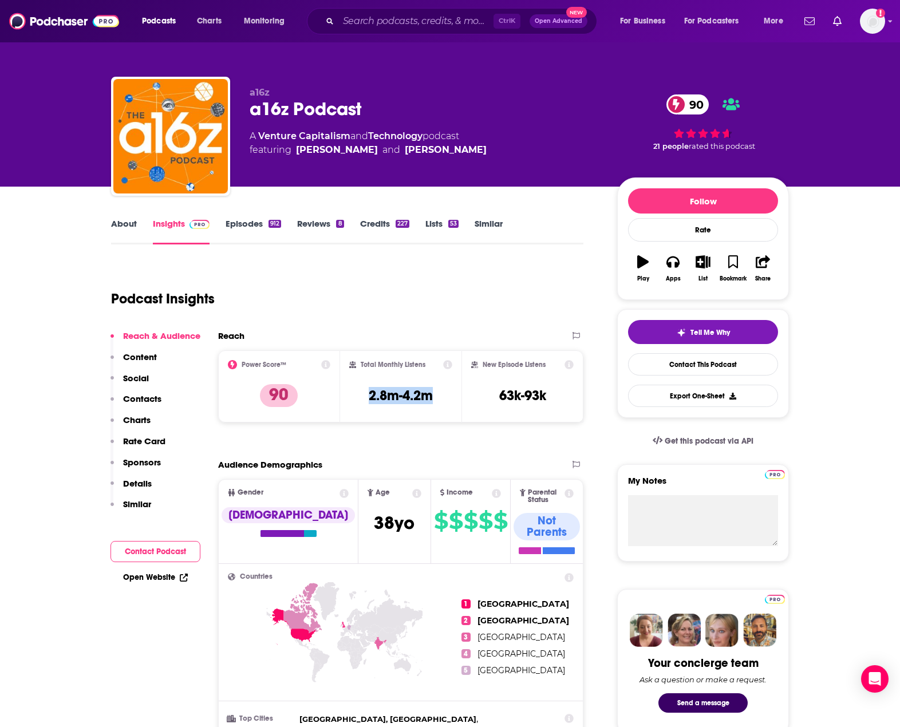
drag, startPoint x: 436, startPoint y: 398, endPoint x: 360, endPoint y: 396, distance: 76.2
click at [360, 396] on div "Total Monthly Listens 2.8m-4.2m" at bounding box center [401, 386] width 104 height 53
drag, startPoint x: 549, startPoint y: 398, endPoint x: 475, endPoint y: 396, distance: 73.9
click at [475, 396] on div "New Episode Listens 63k-93k" at bounding box center [522, 386] width 102 height 53
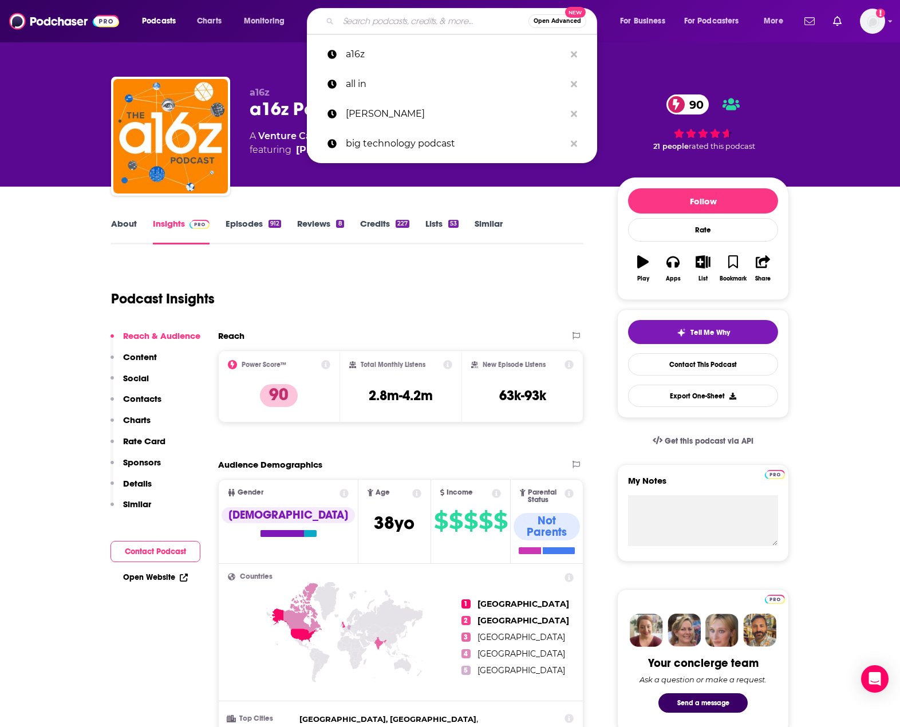
click at [411, 22] on input "Search podcasts, credits, & more..." at bounding box center [433, 21] width 190 height 18
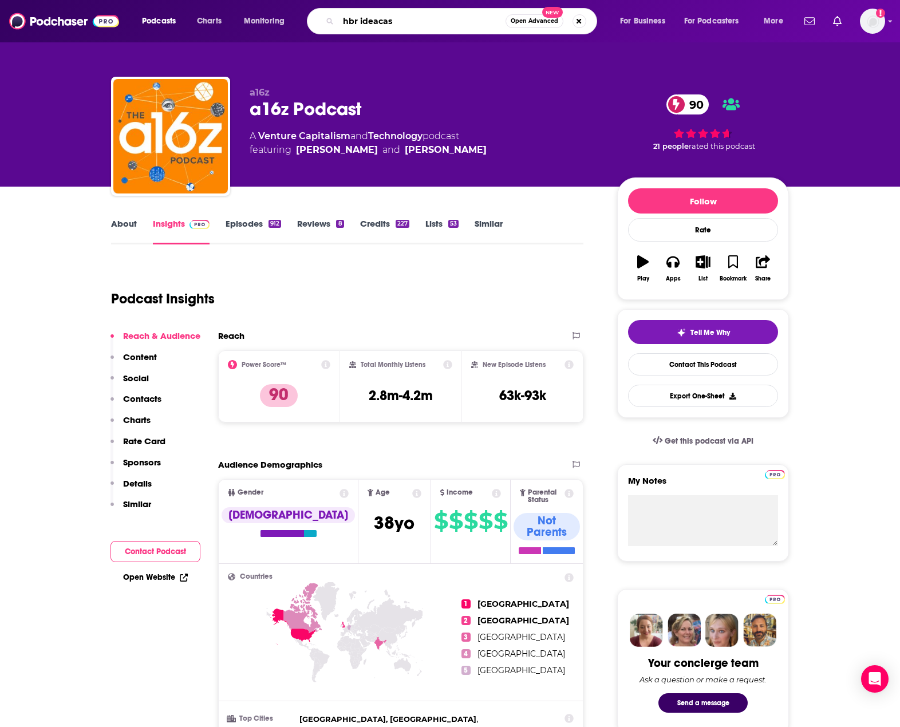
type input "[PERSON_NAME]"
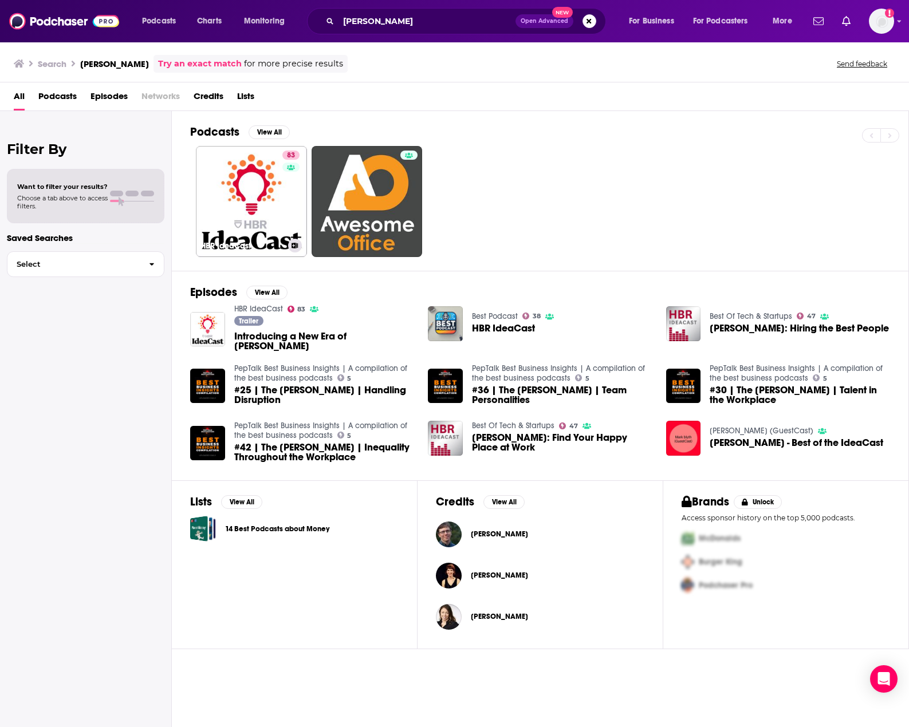
click at [236, 199] on link "83 [PERSON_NAME]" at bounding box center [251, 201] width 111 height 111
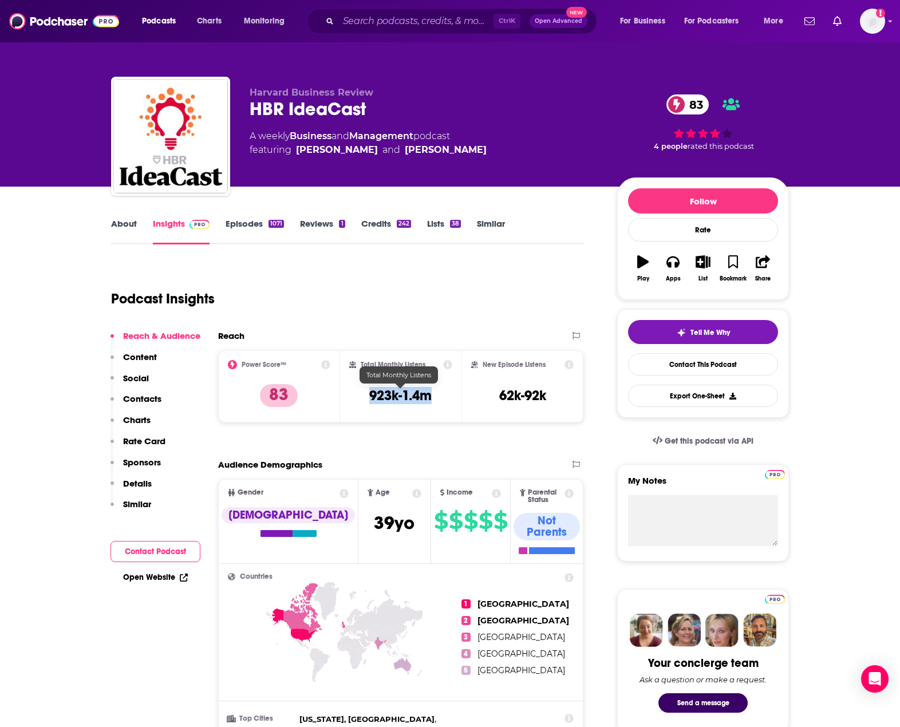
drag, startPoint x: 452, startPoint y: 397, endPoint x: 360, endPoint y: 400, distance: 92.2
click at [360, 400] on div "Total Monthly Listens 923k-1.4m" at bounding box center [401, 386] width 104 height 53
drag, startPoint x: 551, startPoint y: 395, endPoint x: 499, endPoint y: 399, distance: 52.3
click at [499, 399] on div "New Episode Listens 62k-92k" at bounding box center [522, 386] width 102 height 53
click at [348, 30] on input "Search podcasts, credits, & more..." at bounding box center [415, 21] width 155 height 18
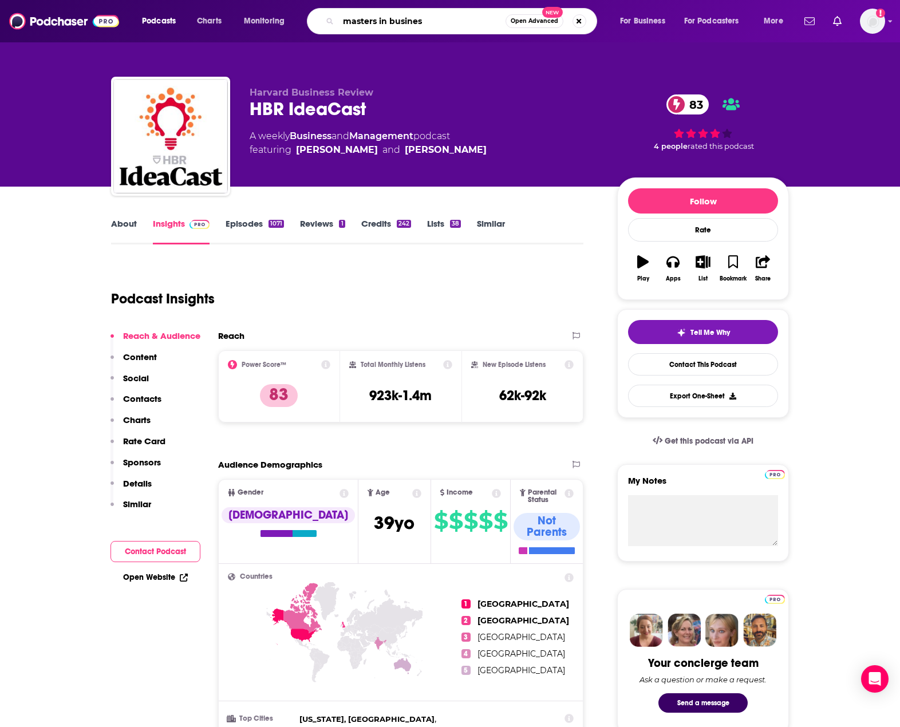
type input "masters in business"
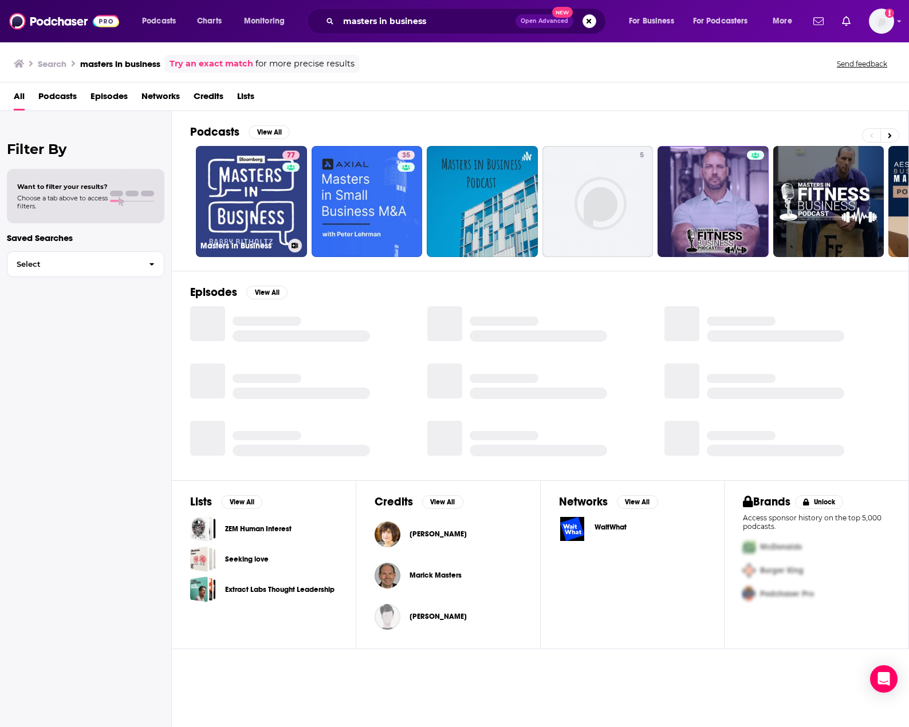
click at [245, 198] on link "77 Masters in Business" at bounding box center [251, 201] width 111 height 111
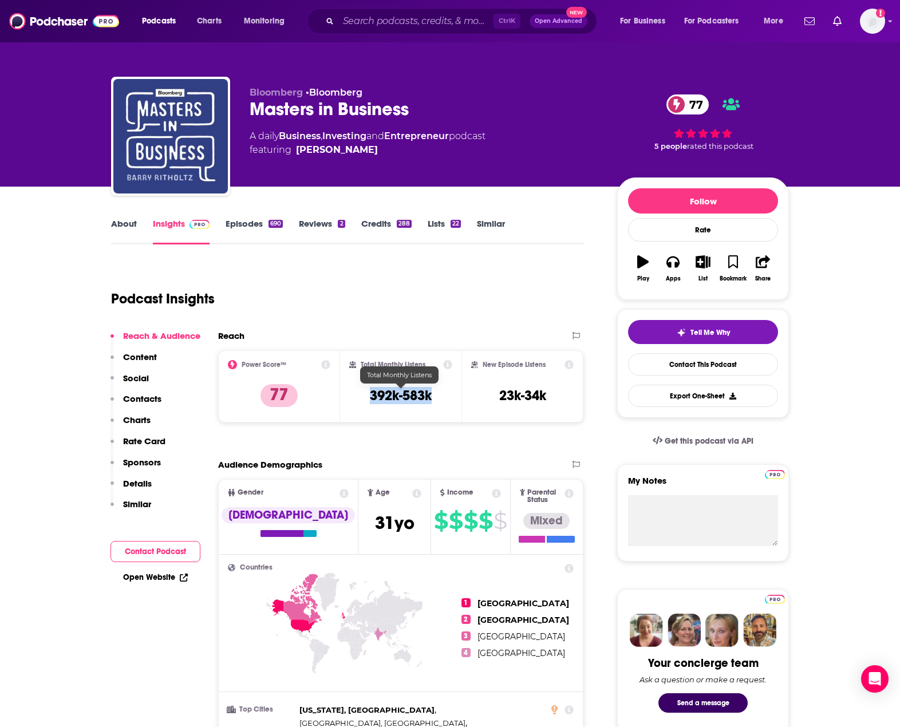
drag, startPoint x: 432, startPoint y: 396, endPoint x: 355, endPoint y: 390, distance: 76.9
click at [355, 390] on div "Total Monthly Listens 392k-583k" at bounding box center [401, 386] width 104 height 53
drag, startPoint x: 561, startPoint y: 393, endPoint x: 476, endPoint y: 395, distance: 84.8
click at [476, 395] on div "New Episode Listens 23k-34k" at bounding box center [522, 386] width 102 height 53
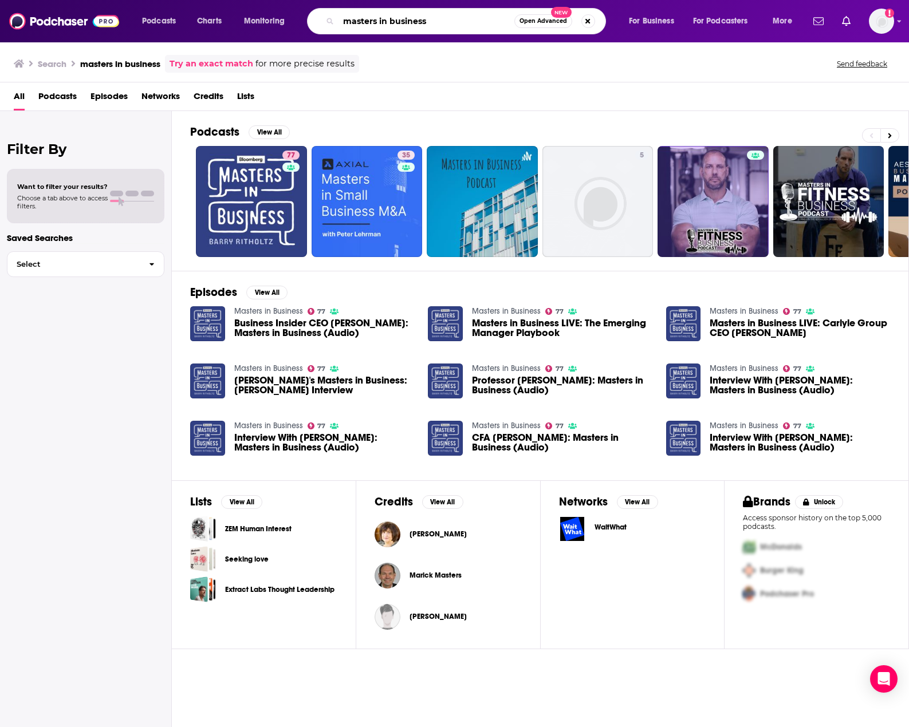
click at [402, 27] on input "masters in business" at bounding box center [426, 21] width 176 height 18
click at [400, 27] on input "masters in business" at bounding box center [426, 21] width 176 height 18
click at [400, 26] on input "masters in business" at bounding box center [426, 21] width 176 height 18
click at [401, 26] on input "masters in business" at bounding box center [426, 21] width 176 height 18
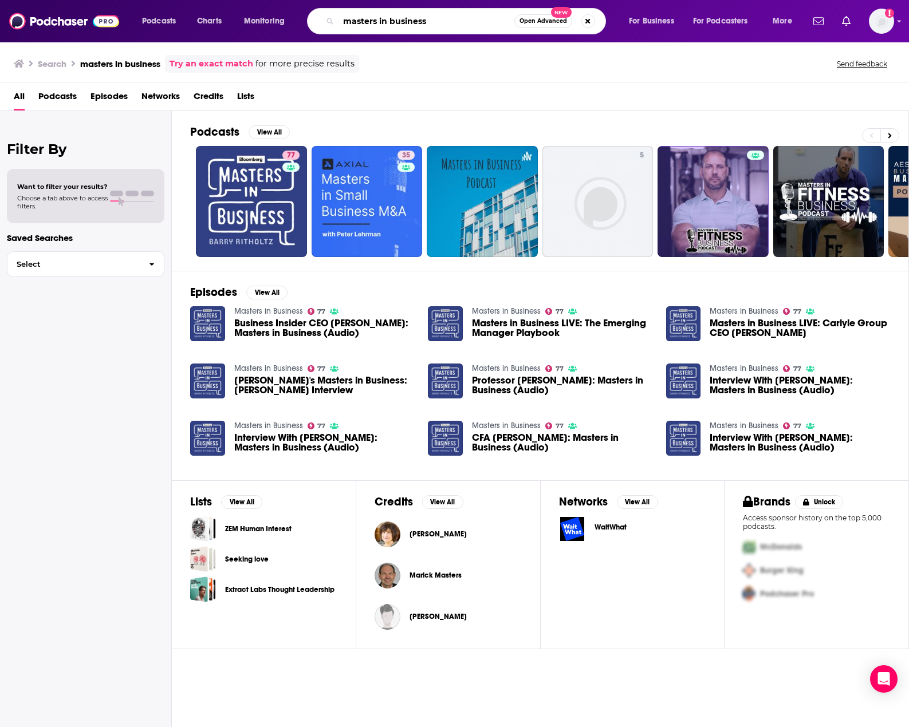
click at [401, 26] on input "masters in business" at bounding box center [426, 21] width 176 height 18
type input "diary of a ceo"
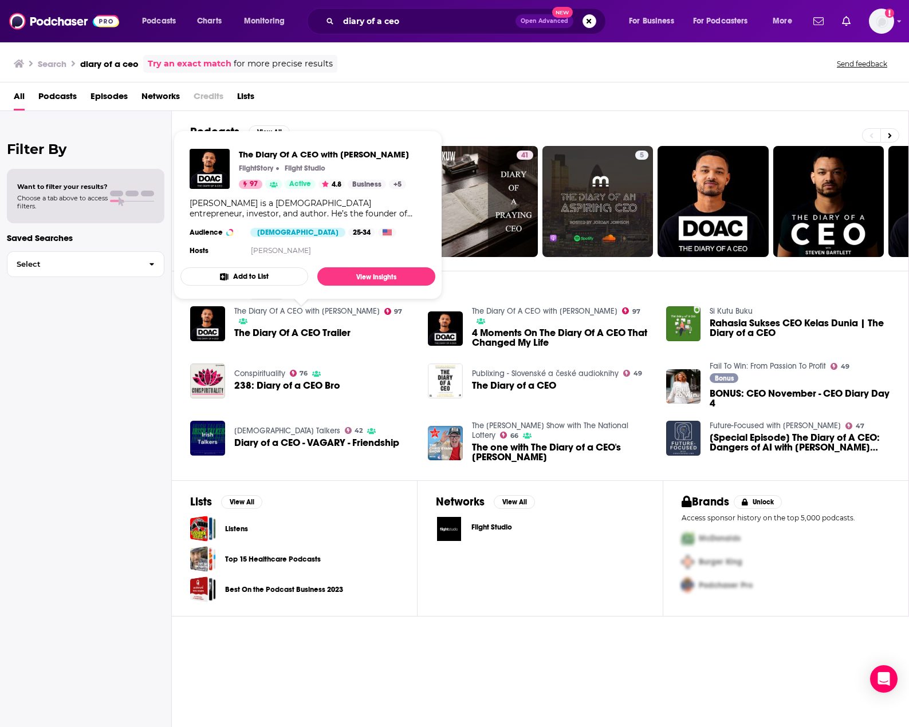
click at [288, 316] on link "The Diary Of A CEO with [PERSON_NAME]" at bounding box center [306, 311] width 145 height 10
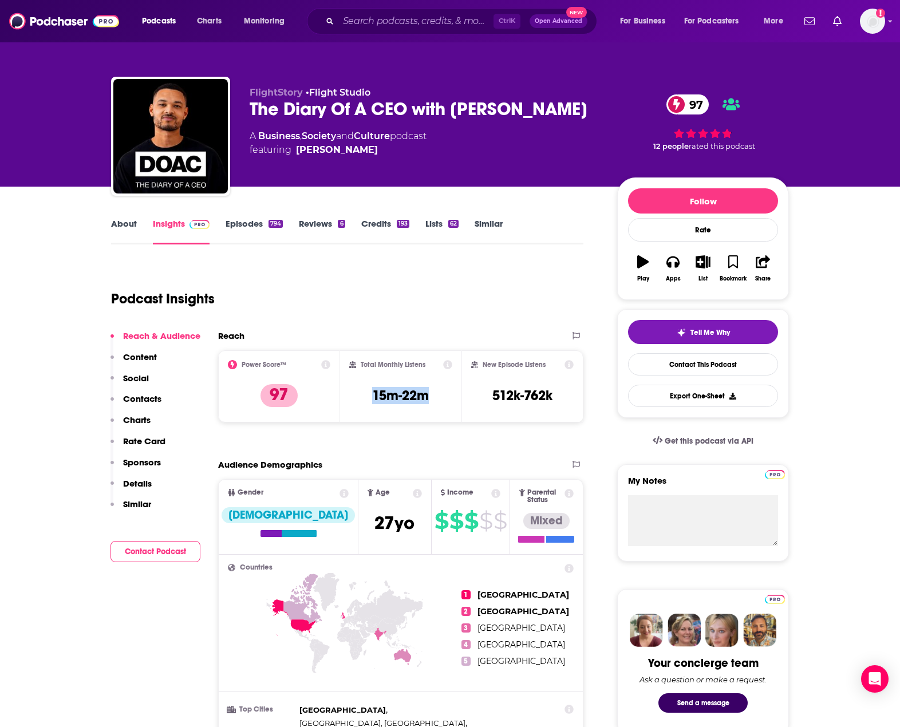
drag, startPoint x: 430, startPoint y: 394, endPoint x: 369, endPoint y: 399, distance: 60.9
click at [369, 399] on div "Total Monthly Listens 15m-22m" at bounding box center [401, 386] width 104 height 53
drag, startPoint x: 545, startPoint y: 390, endPoint x: 492, endPoint y: 397, distance: 53.8
click at [492, 397] on h3 "512k-762k" at bounding box center [522, 395] width 60 height 17
click at [411, 26] on input "Search podcasts, credits, & more..." at bounding box center [415, 21] width 155 height 18
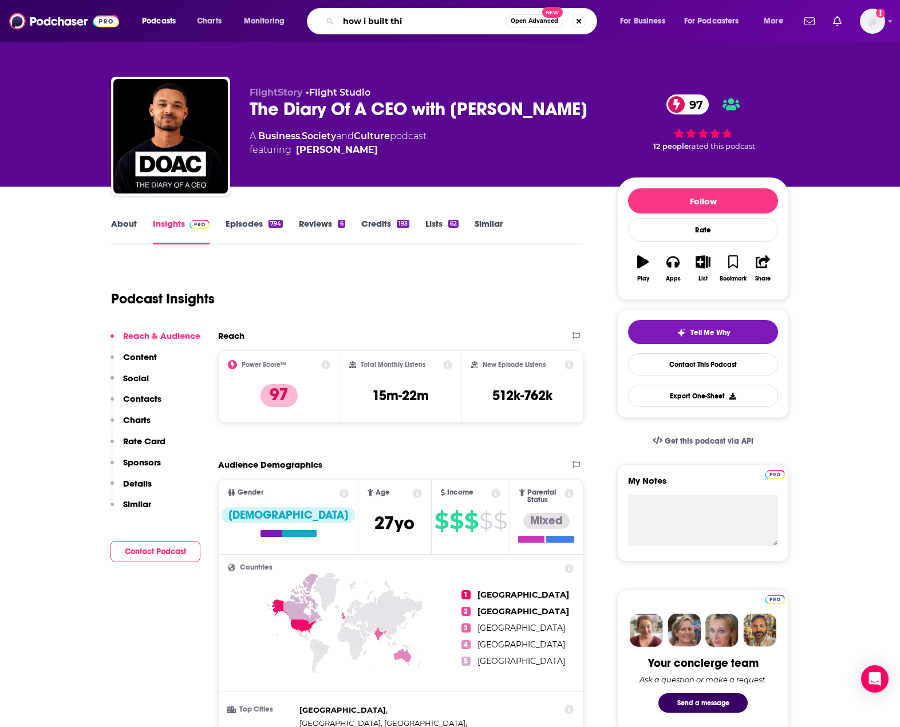
type input "how i built this"
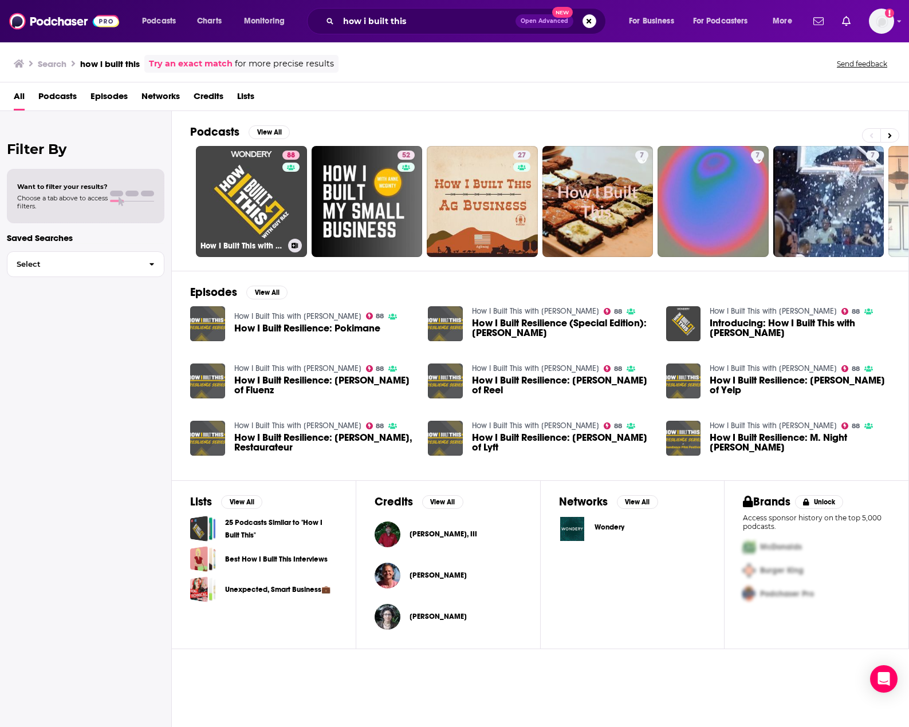
click at [256, 225] on link "88 How I Built This with [PERSON_NAME]" at bounding box center [251, 201] width 111 height 111
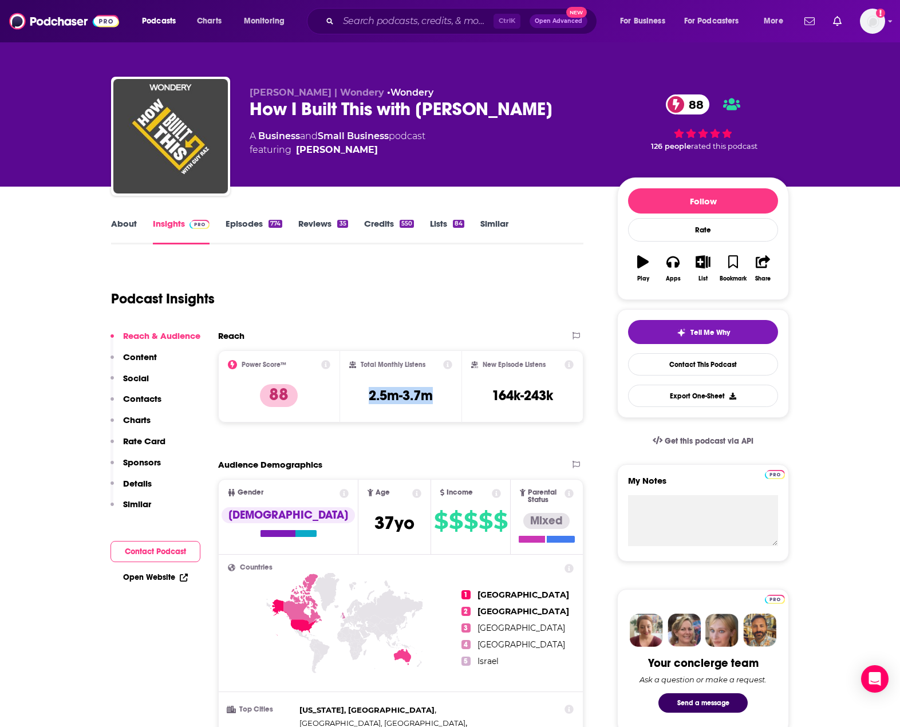
drag, startPoint x: 429, startPoint y: 388, endPoint x: 363, endPoint y: 393, distance: 66.1
click at [363, 393] on div "Total Monthly Listens 2.5m-3.7m" at bounding box center [401, 386] width 104 height 53
drag, startPoint x: 568, startPoint y: 388, endPoint x: 479, endPoint y: 392, distance: 89.4
click at [479, 392] on div "New Episode Listens 164k-243k" at bounding box center [522, 386] width 102 height 53
click at [151, 353] on p "Content" at bounding box center [140, 357] width 34 height 11
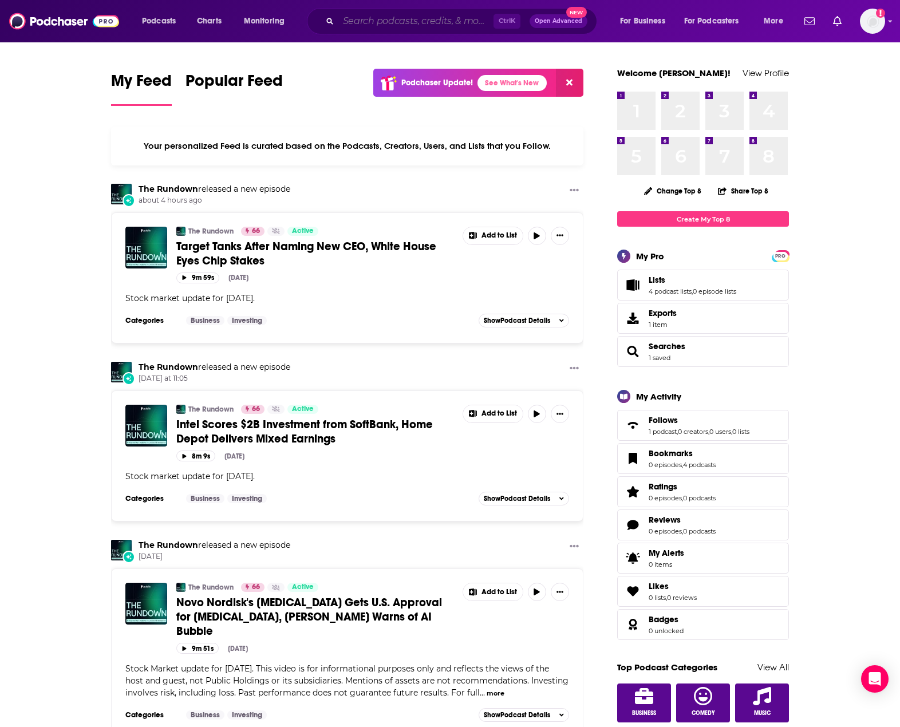
click at [421, 27] on input "Search podcasts, credits, & more..." at bounding box center [415, 21] width 155 height 18
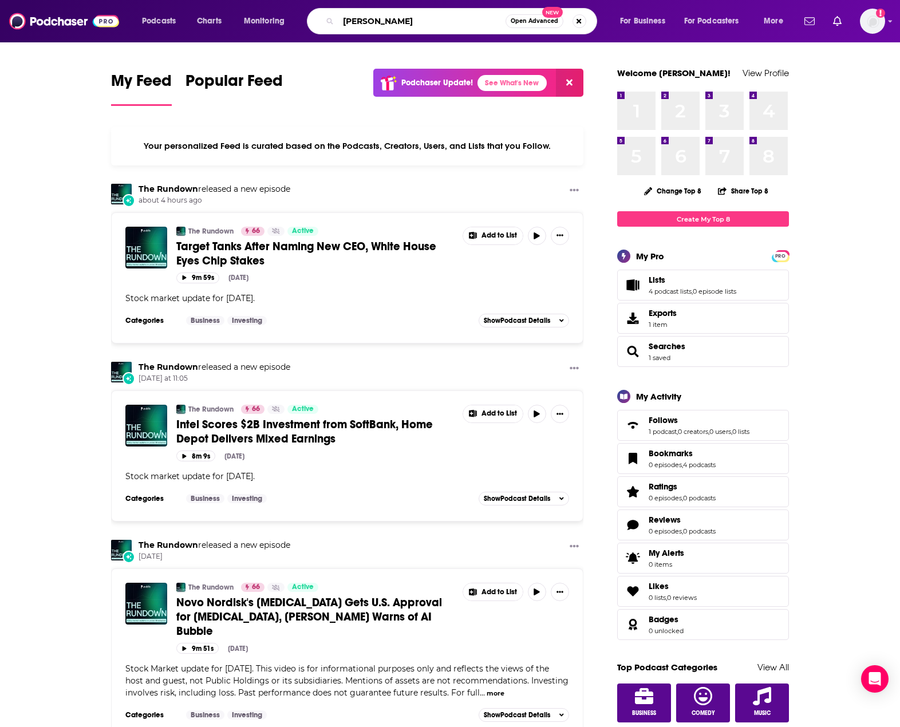
type input "zach perret"
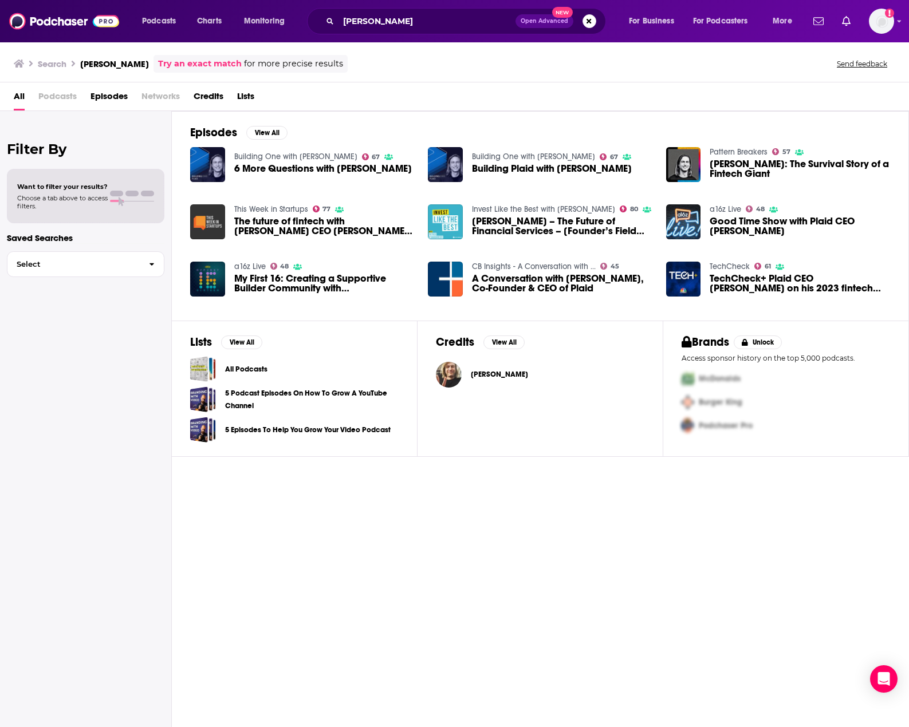
click at [92, 197] on span "Choose a tab above to access filters." at bounding box center [62, 202] width 90 height 16
click at [117, 99] on span "Episodes" at bounding box center [108, 98] width 37 height 23
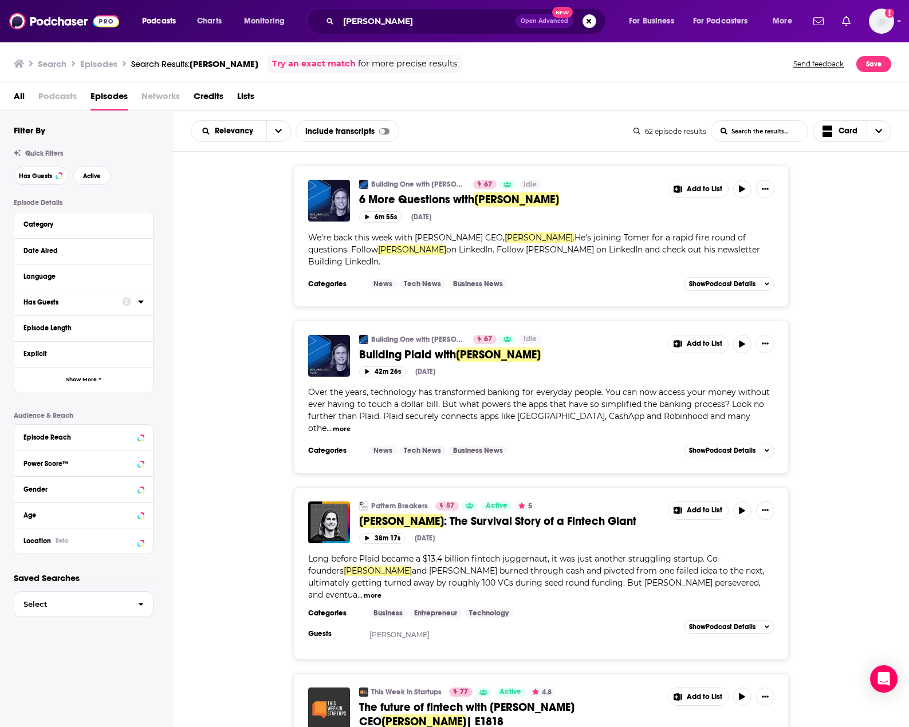
click at [136, 302] on div at bounding box center [133, 302] width 22 height 14
click at [141, 300] on icon at bounding box center [141, 301] width 6 height 9
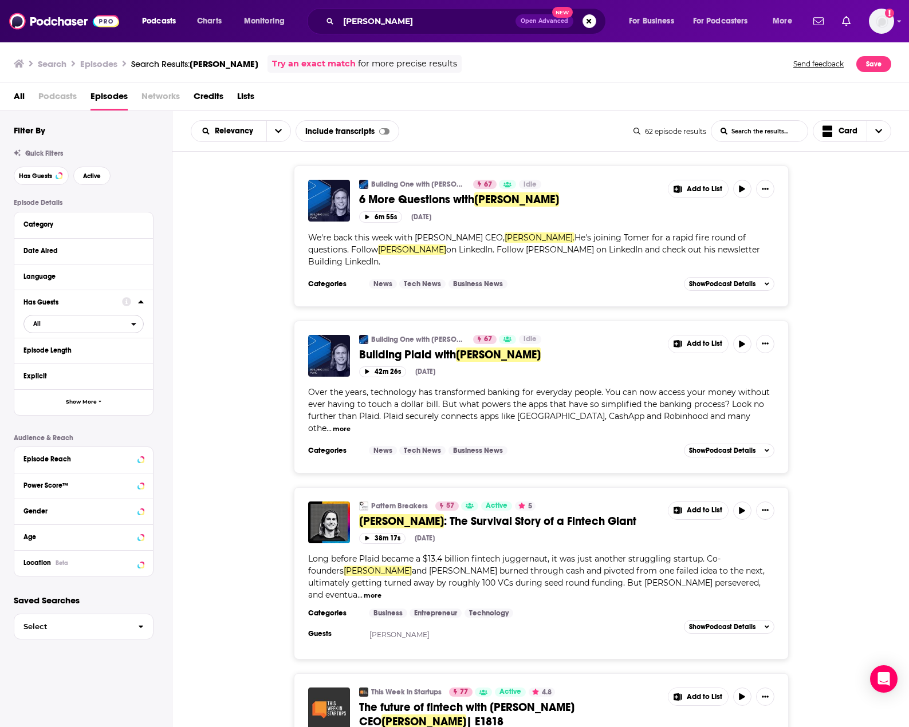
click at [91, 325] on span "All" at bounding box center [77, 323] width 107 height 15
click at [200, 279] on div "Building One with Tomer Cohen 67 Idle 6 More Questions with Zach Perret Add to …" at bounding box center [540, 235] width 737 height 141
click at [140, 301] on icon at bounding box center [141, 301] width 6 height 9
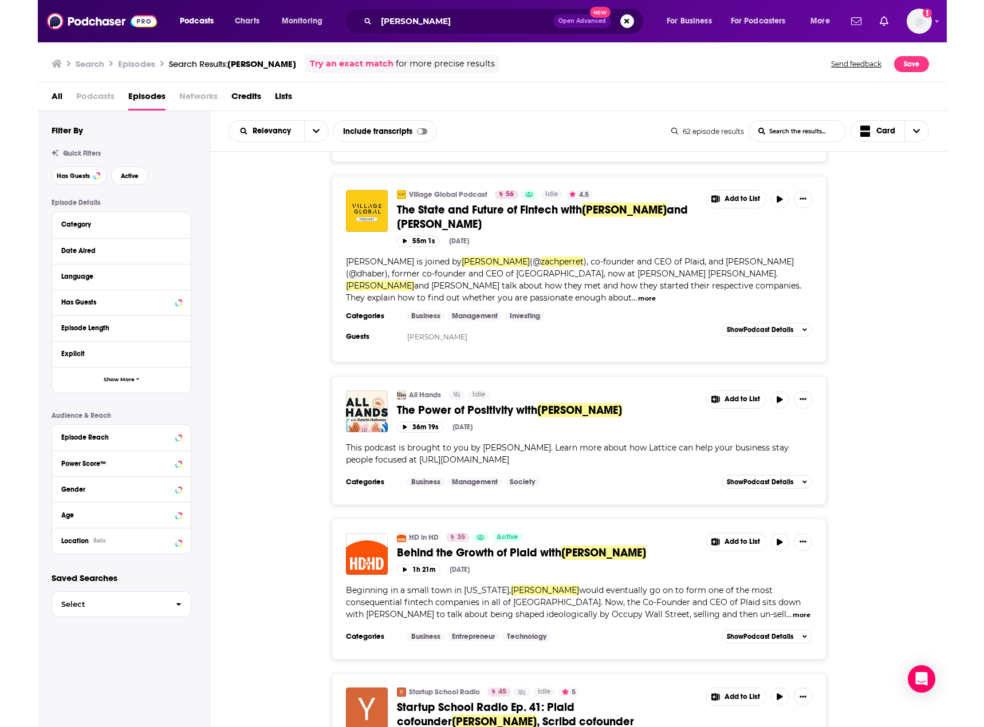
scroll to position [1947, 0]
